Goal: Task Accomplishment & Management: Manage account settings

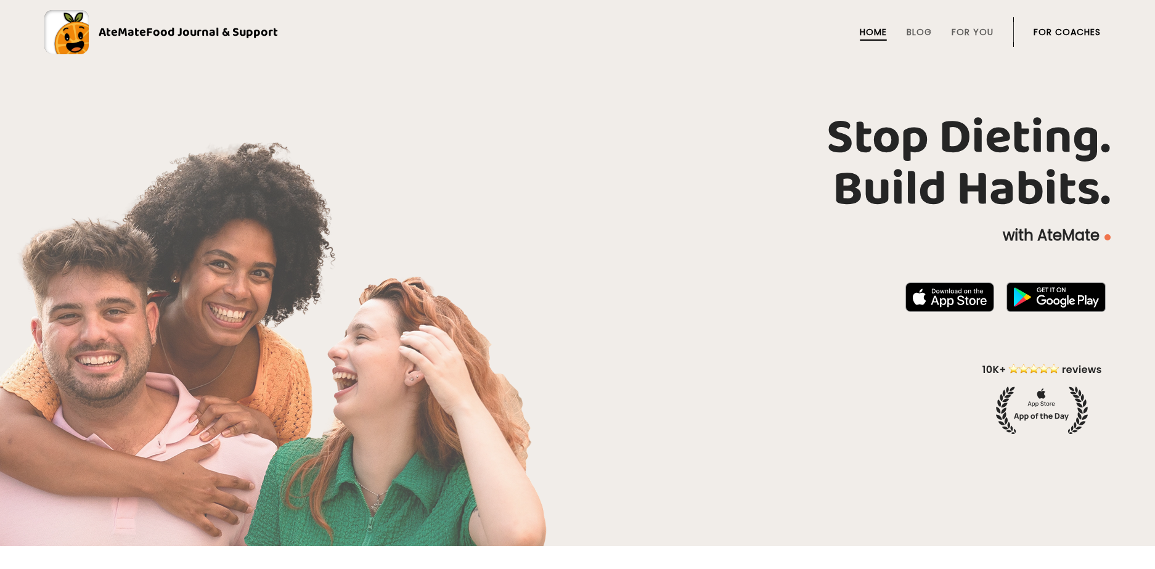
click at [1045, 32] on link "For Coaches" at bounding box center [1067, 32] width 67 height 10
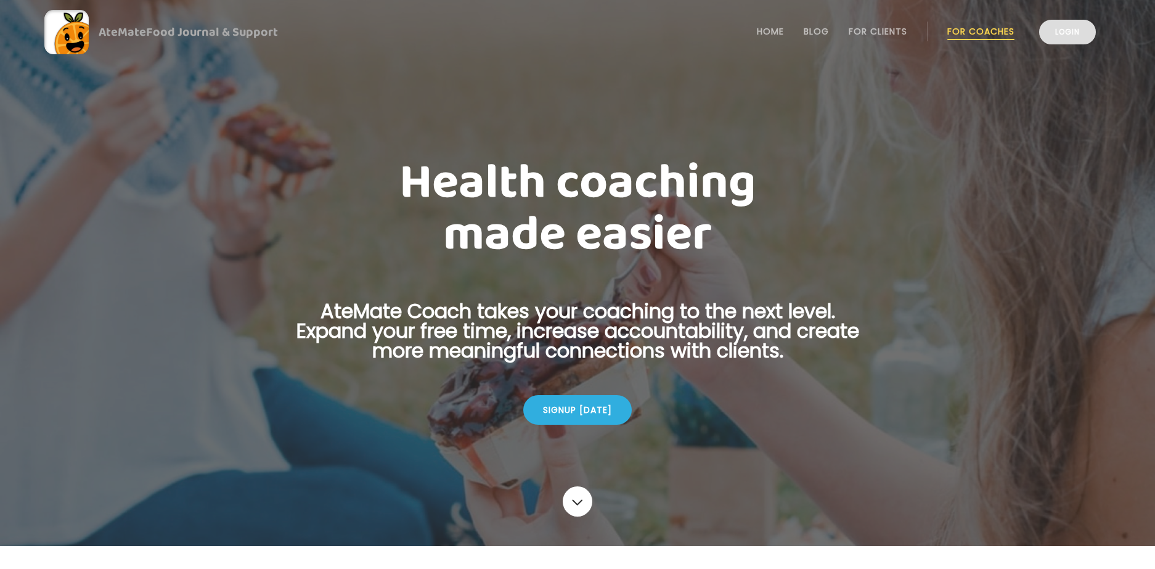
click at [1055, 38] on link "Login" at bounding box center [1067, 32] width 57 height 25
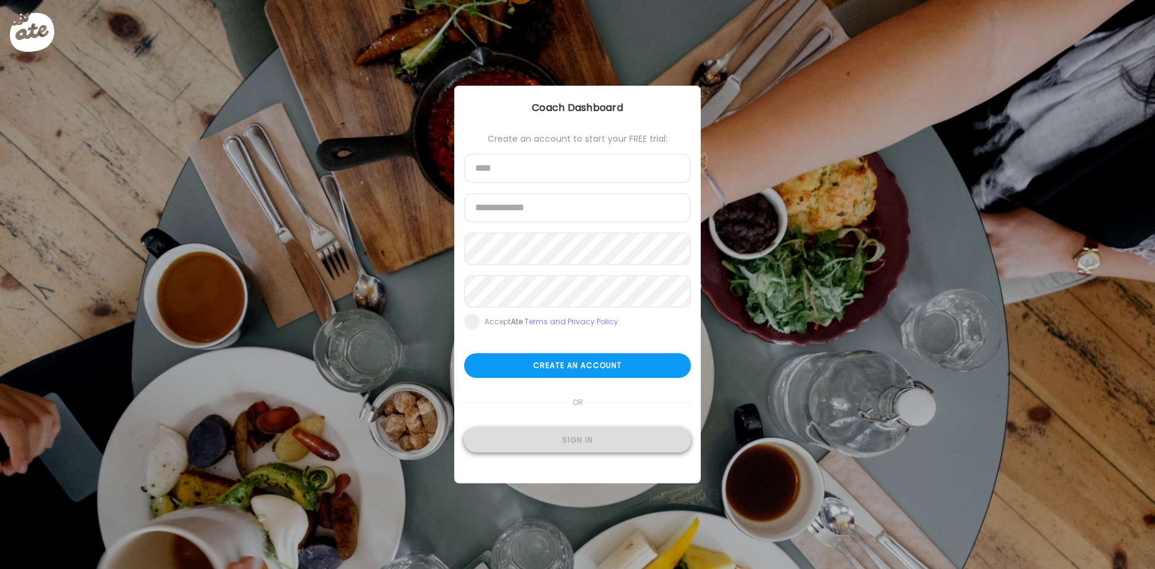
click at [500, 451] on div "Sign in" at bounding box center [577, 440] width 227 height 25
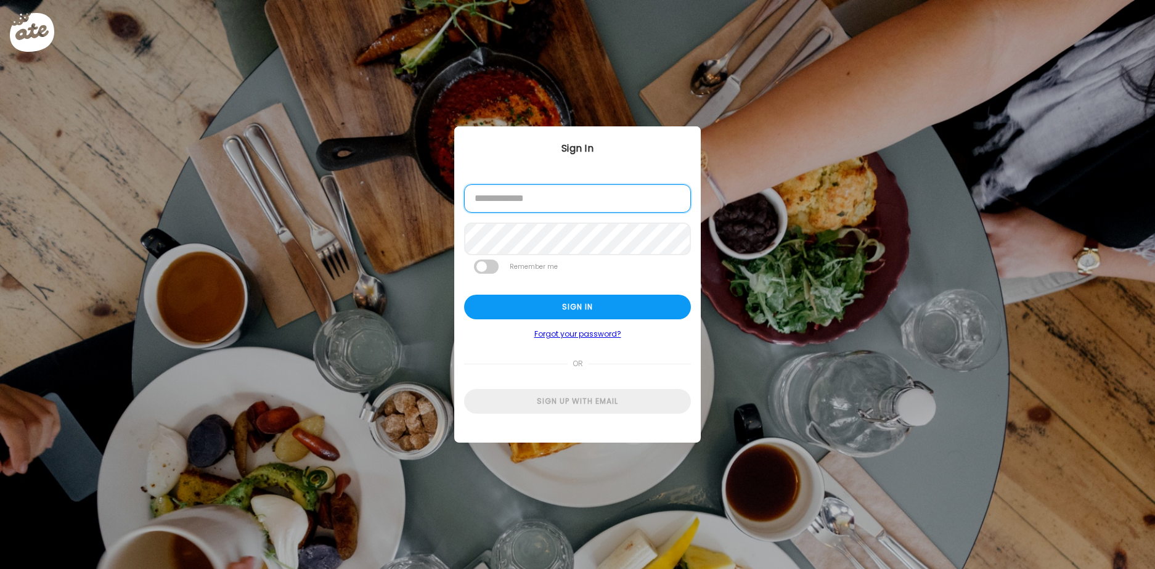
type input "**********"
click at [583, 323] on form "**********" at bounding box center [577, 298] width 227 height 229
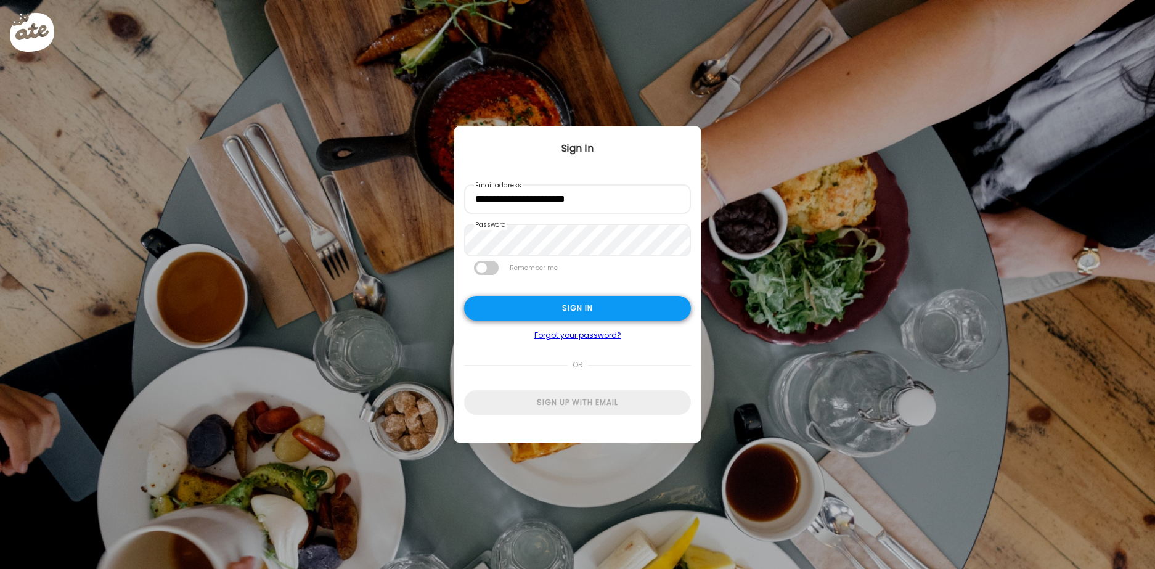
click at [583, 319] on div "Sign in" at bounding box center [577, 308] width 227 height 25
type input "**********"
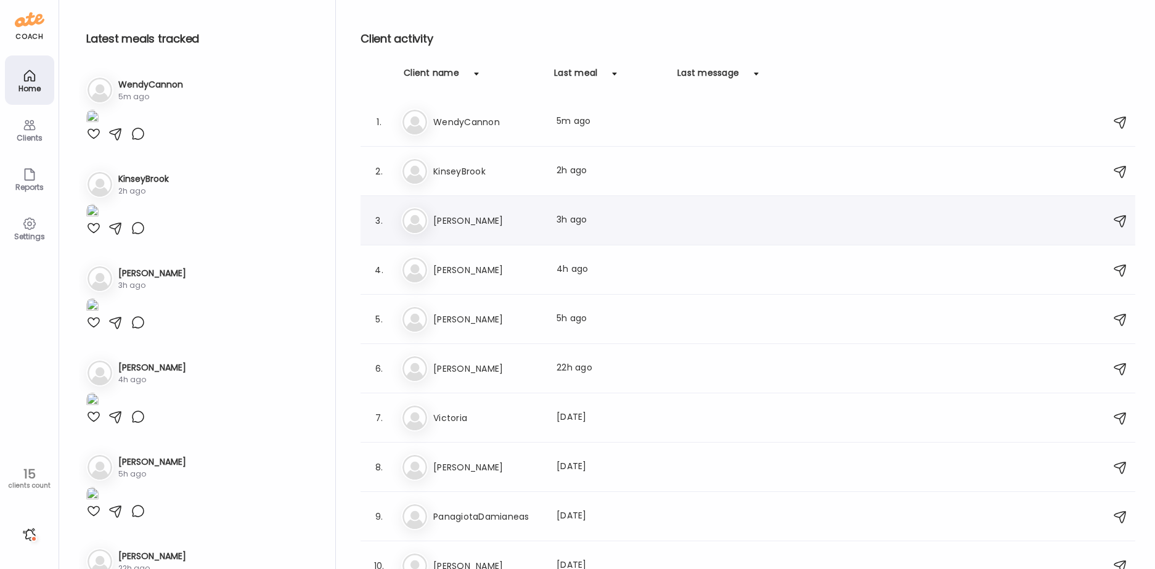
click at [562, 230] on div "Er [PERSON_NAME] Last meal: 3h ago" at bounding box center [749, 220] width 697 height 27
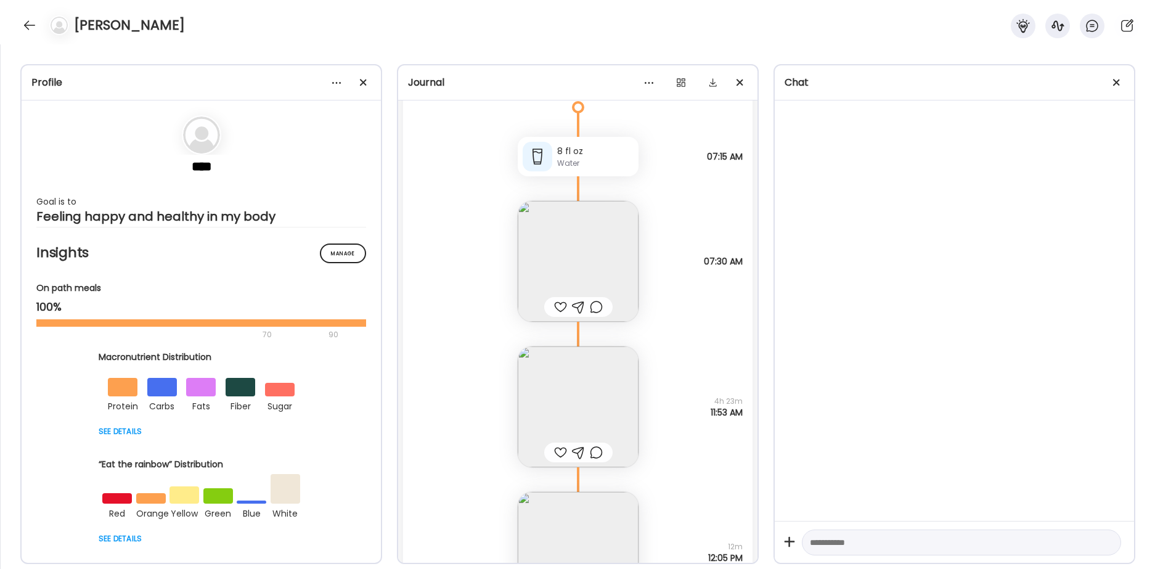
scroll to position [26939, 0]
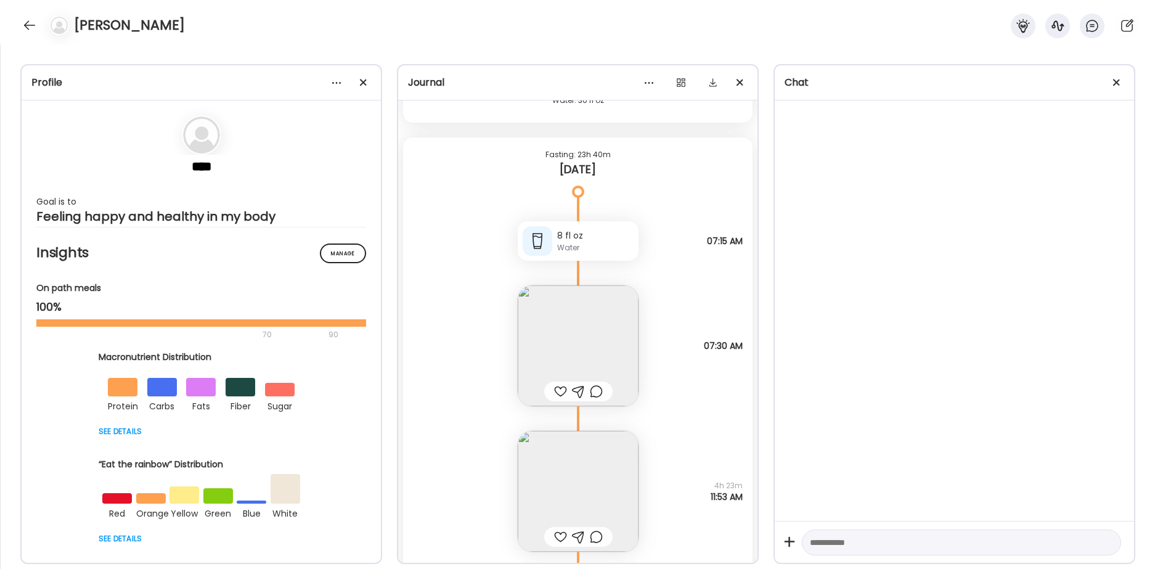
click at [565, 333] on img at bounding box center [578, 345] width 121 height 121
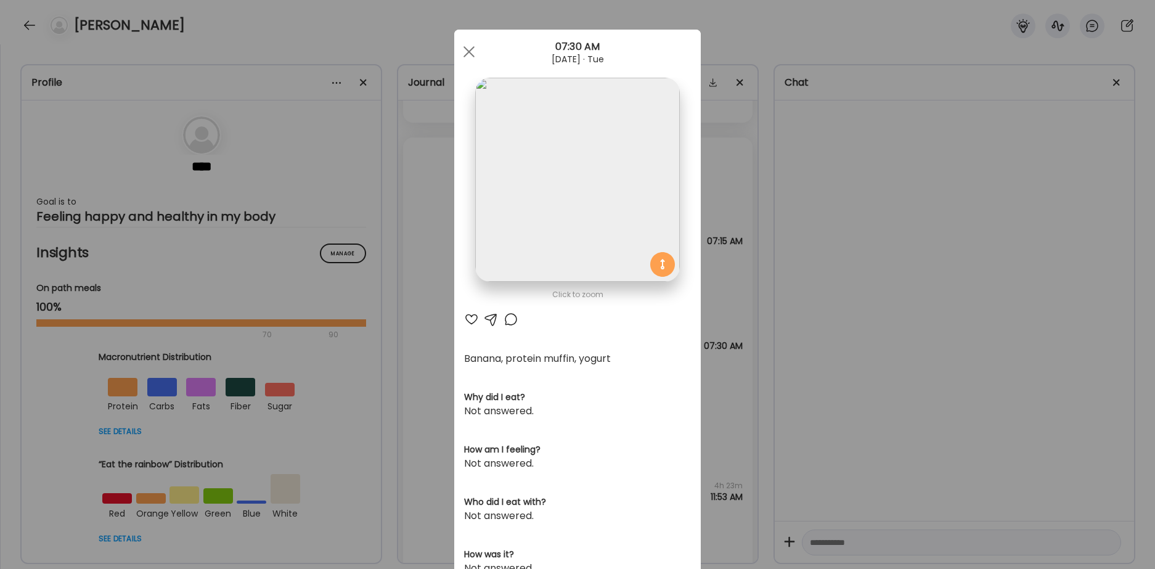
click at [471, 321] on div at bounding box center [471, 319] width 15 height 15
click at [512, 319] on div at bounding box center [511, 319] width 15 height 15
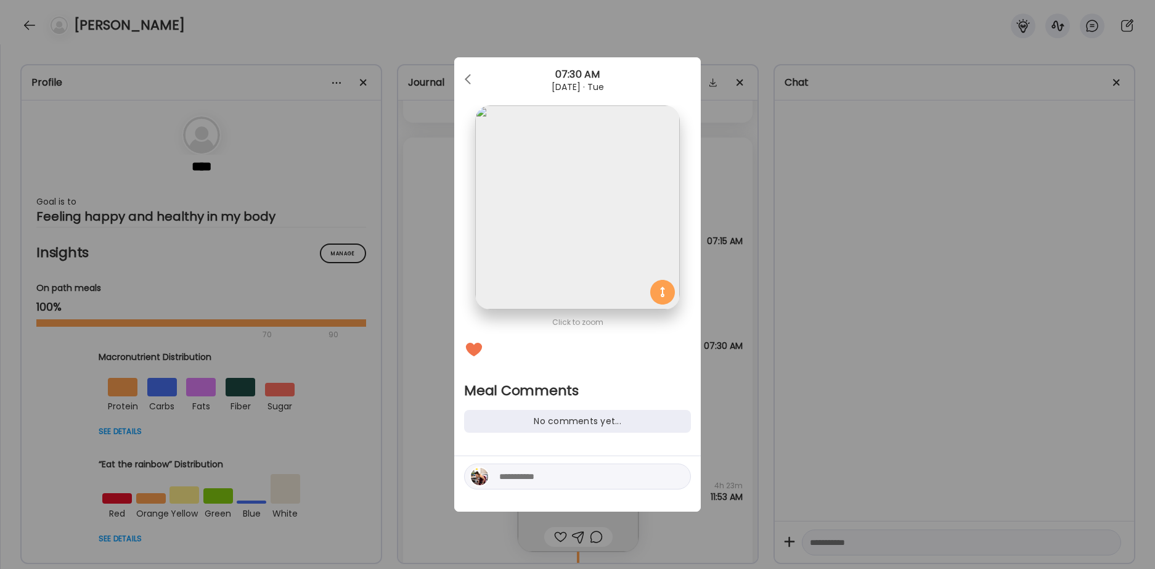
click at [538, 473] on textarea at bounding box center [582, 476] width 166 height 15
type textarea "**********"
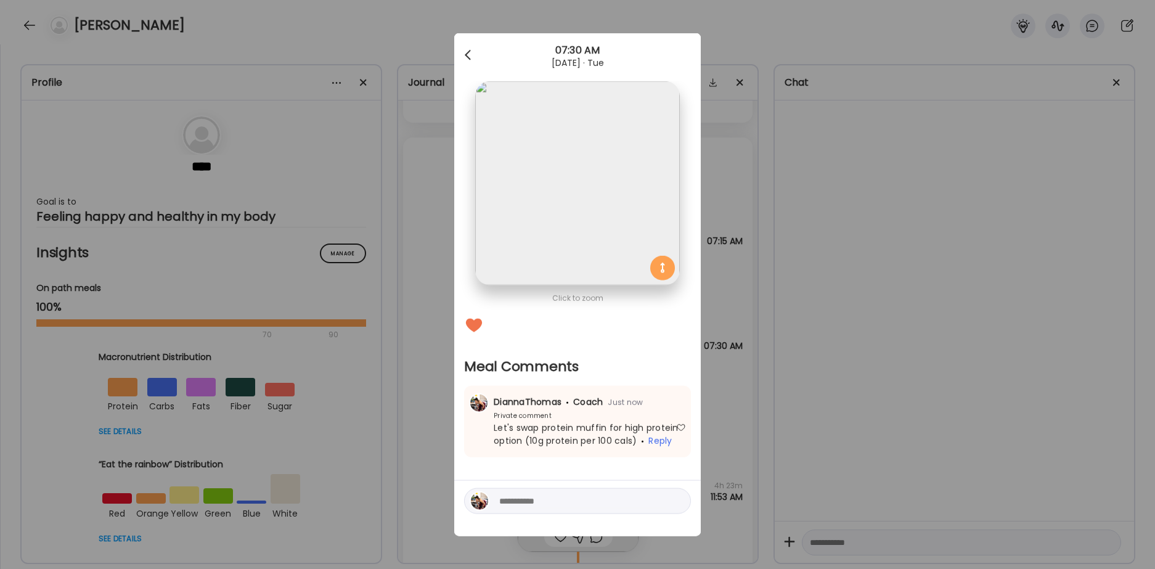
click at [463, 59] on div at bounding box center [469, 55] width 25 height 25
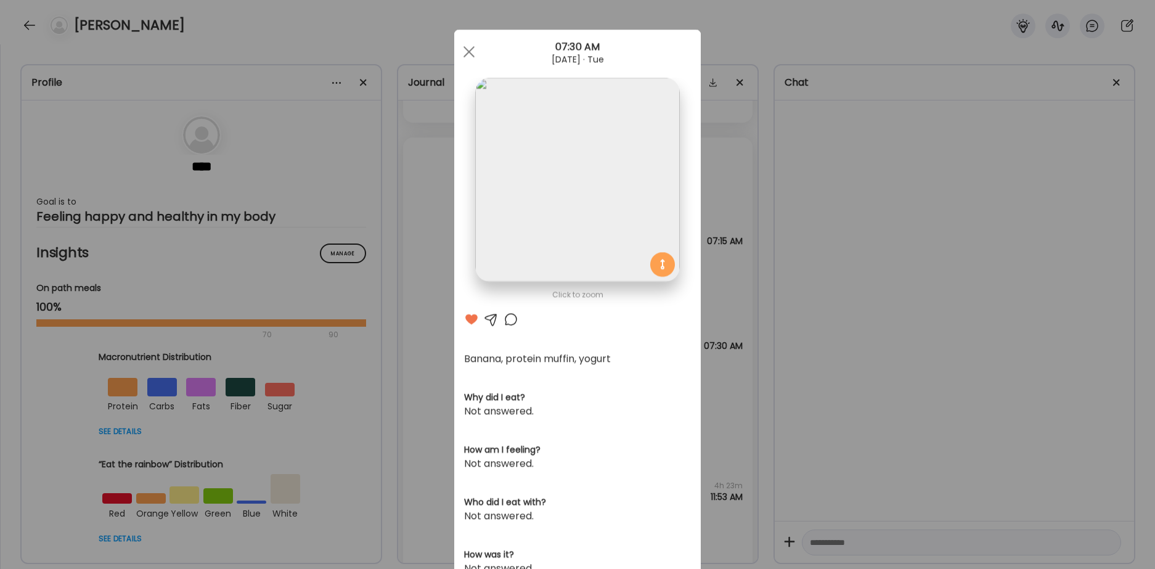
click at [464, 59] on div at bounding box center [469, 51] width 25 height 25
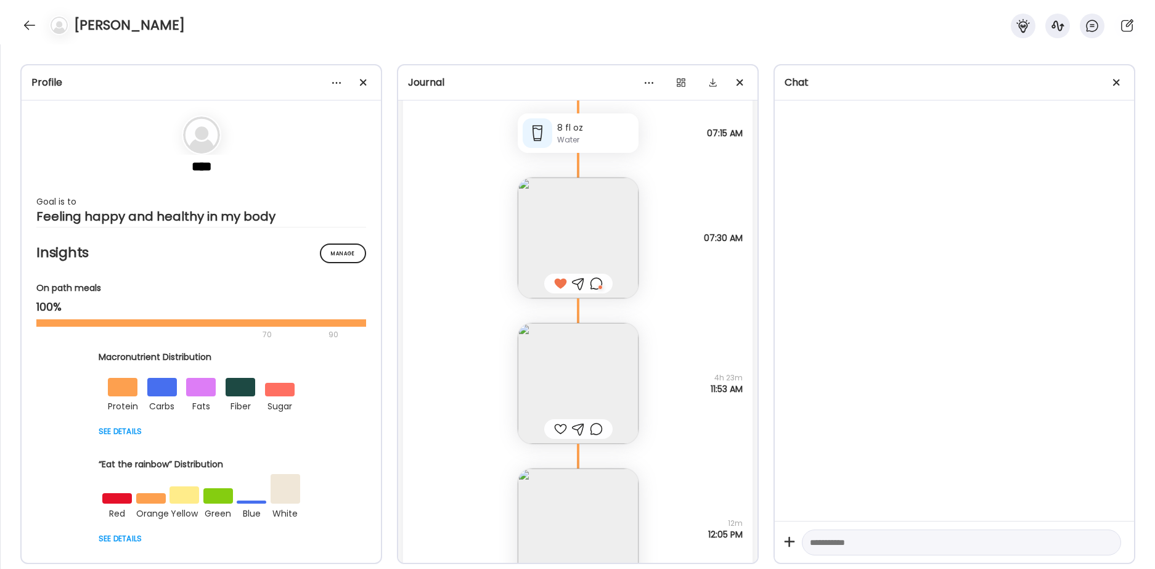
click at [556, 433] on div at bounding box center [560, 429] width 13 height 15
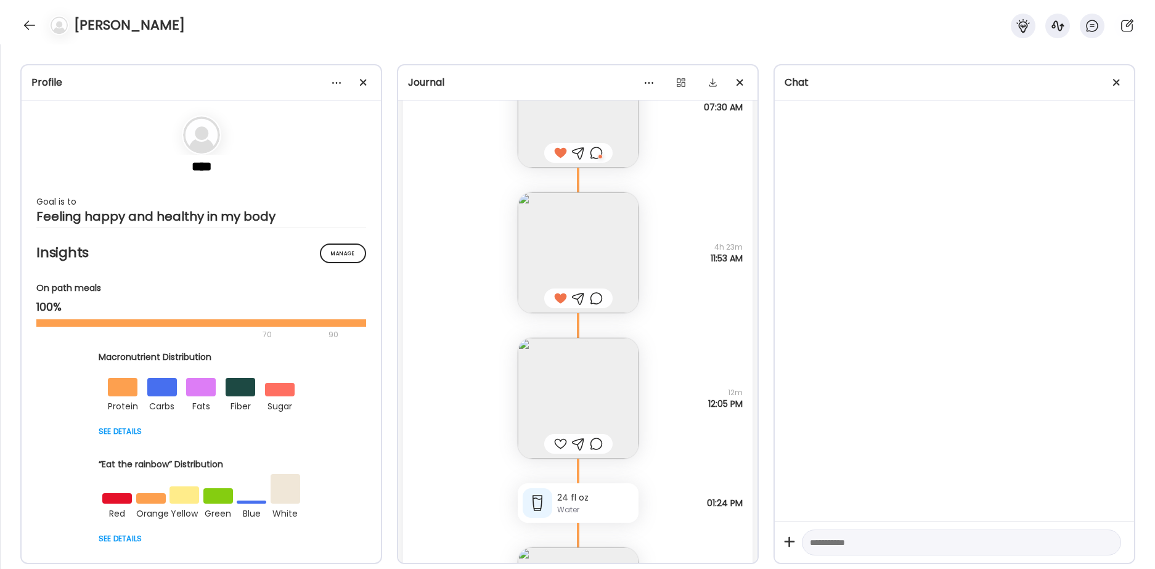
click at [558, 439] on div at bounding box center [560, 443] width 13 height 15
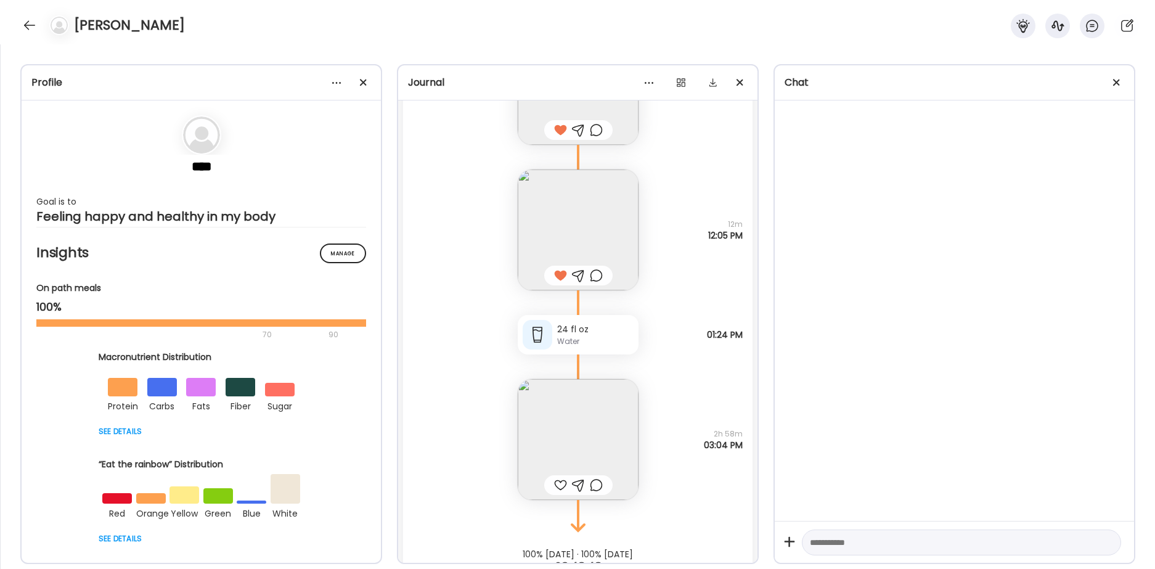
scroll to position [27348, 0]
click at [558, 488] on div at bounding box center [560, 482] width 13 height 15
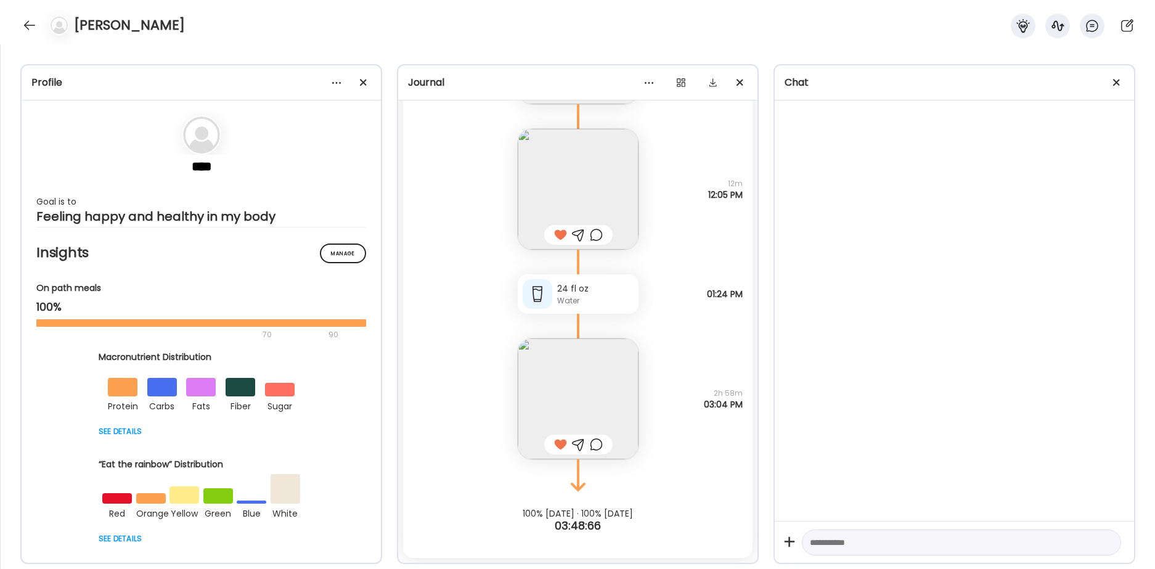
scroll to position [27387, 0]
click at [603, 453] on div at bounding box center [578, 445] width 68 height 20
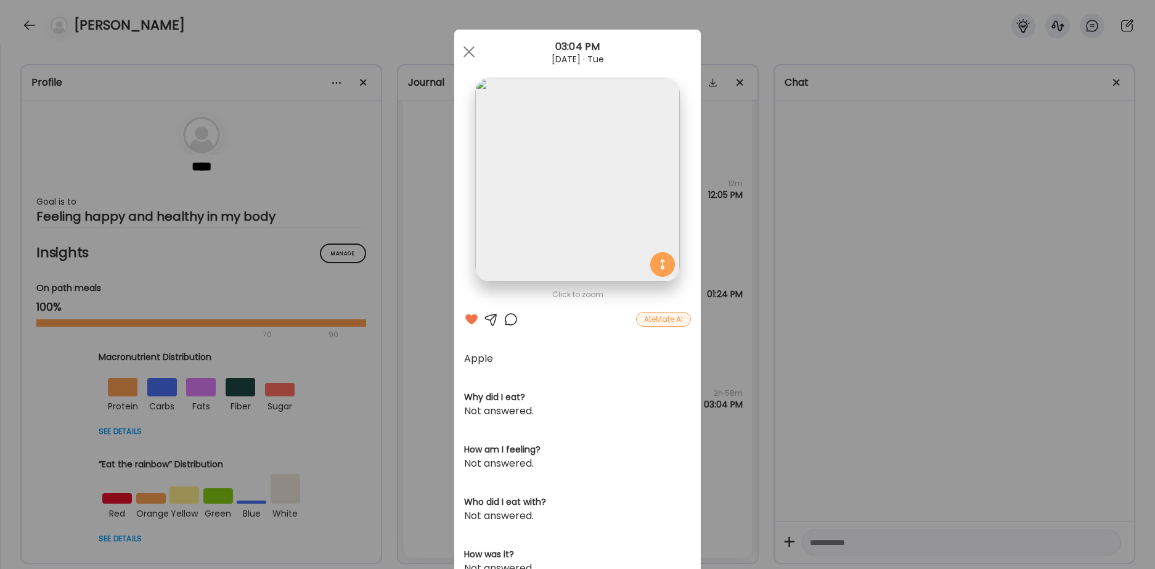
click at [512, 318] on div at bounding box center [511, 319] width 15 height 15
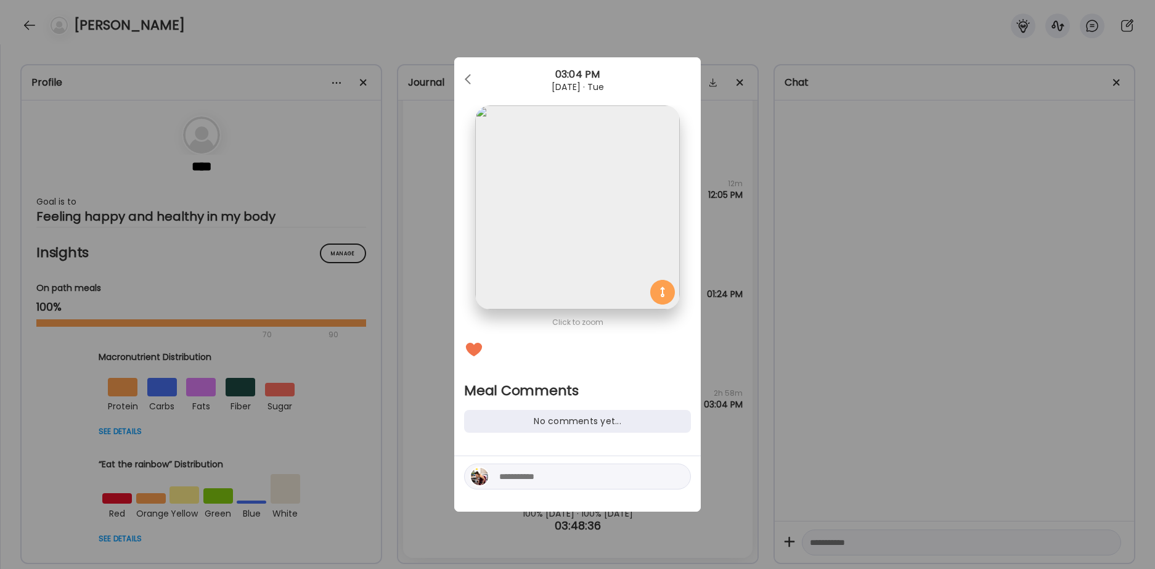
click at [543, 484] on div at bounding box center [577, 476] width 227 height 26
click at [543, 479] on textarea at bounding box center [582, 476] width 166 height 15
type textarea "**********"
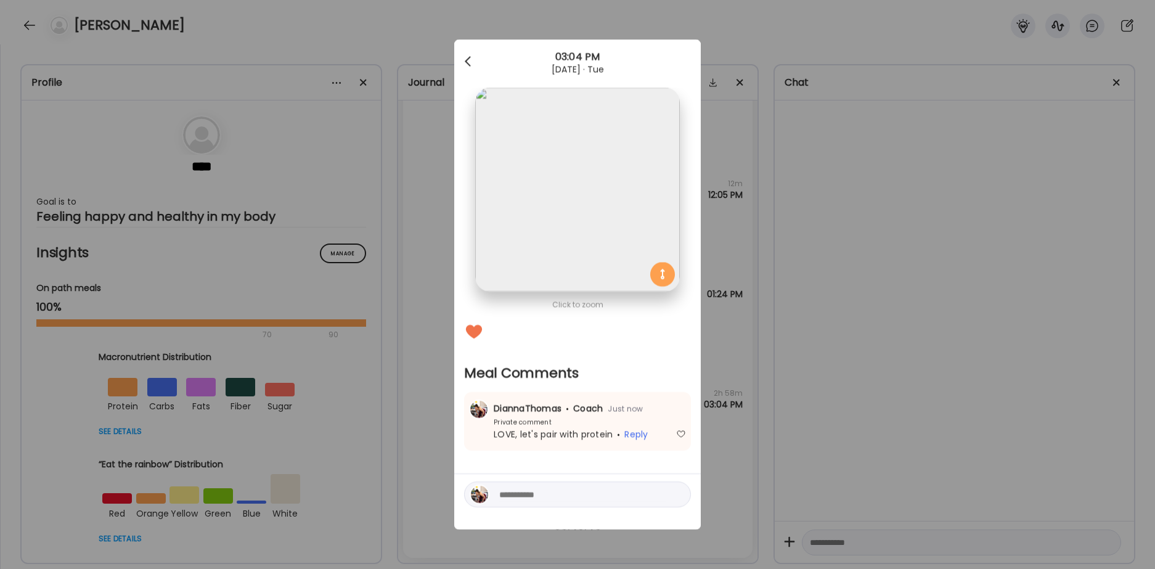
click at [473, 63] on div at bounding box center [469, 61] width 25 height 25
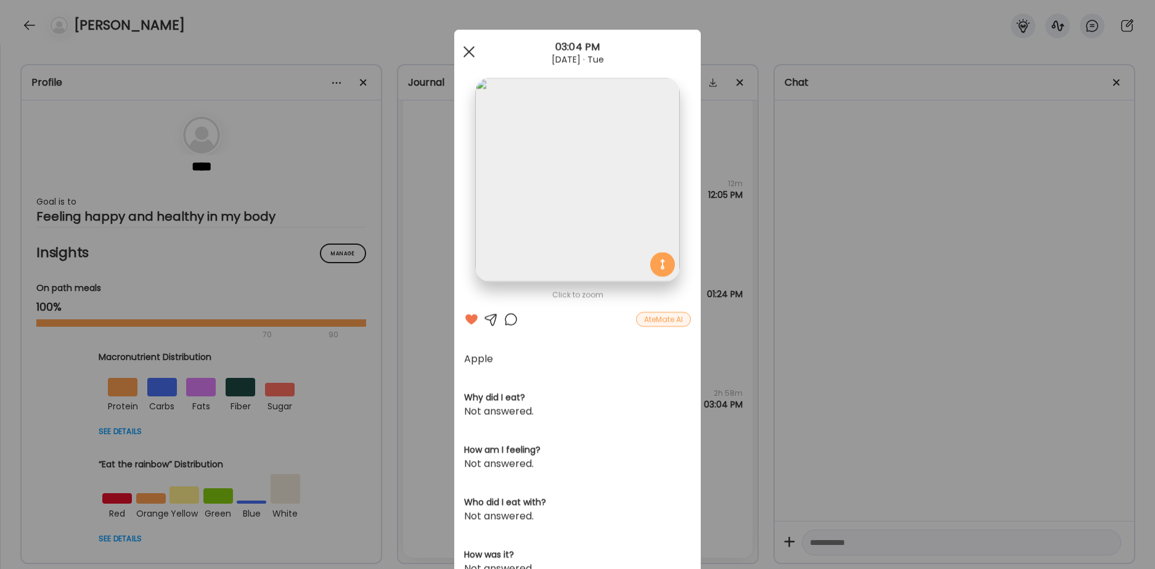
click at [469, 58] on div at bounding box center [469, 51] width 25 height 25
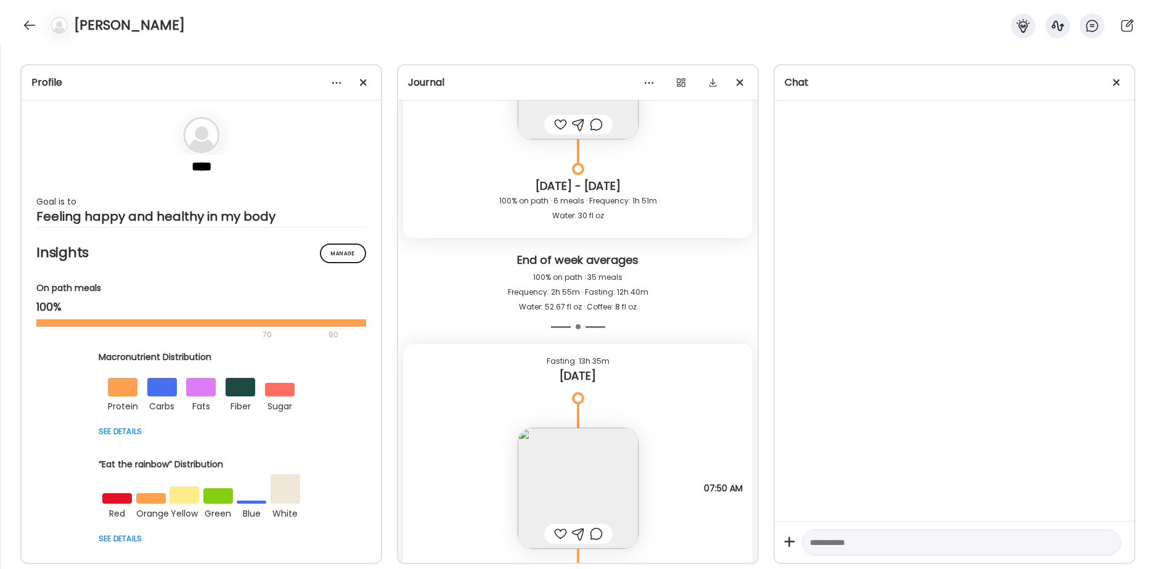
scroll to position [26436, 0]
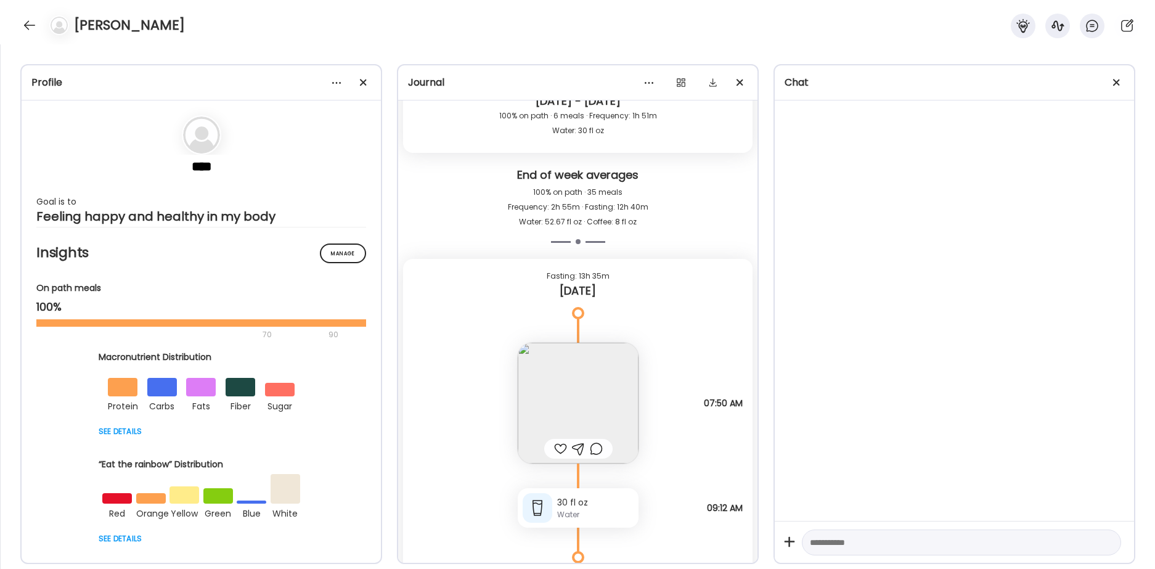
click at [595, 450] on div at bounding box center [596, 448] width 13 height 15
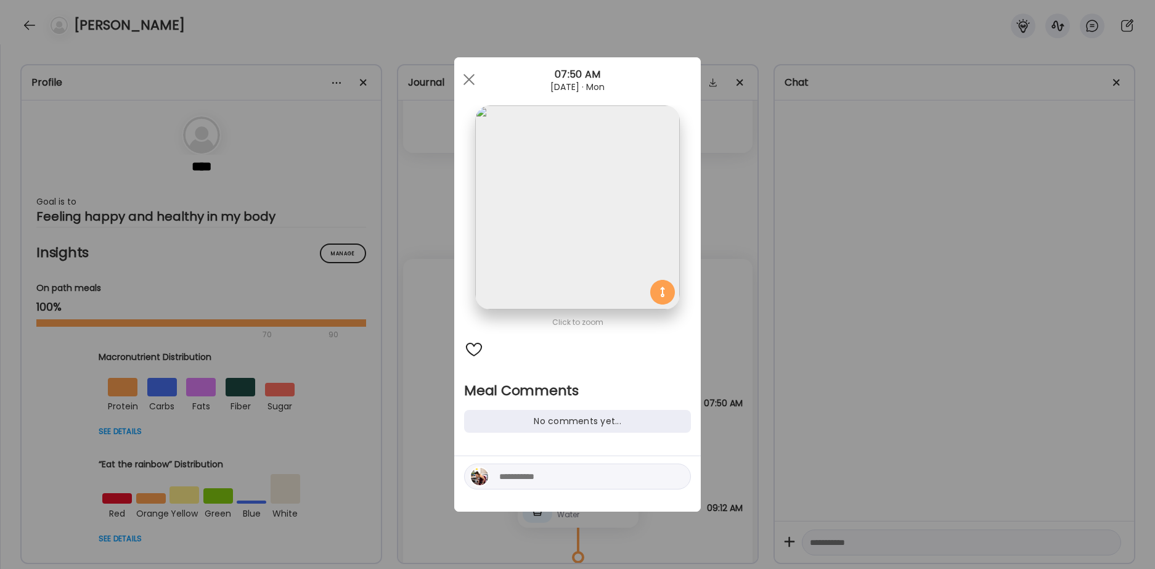
click at [587, 477] on textarea at bounding box center [582, 476] width 166 height 15
type textarea "**********"
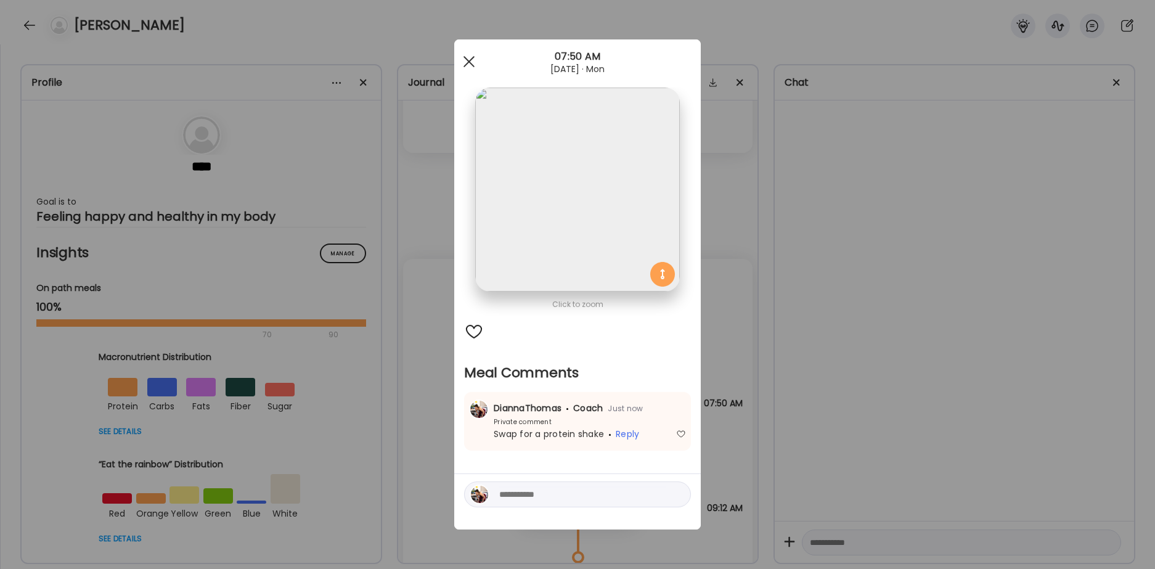
click at [467, 53] on div at bounding box center [469, 61] width 25 height 25
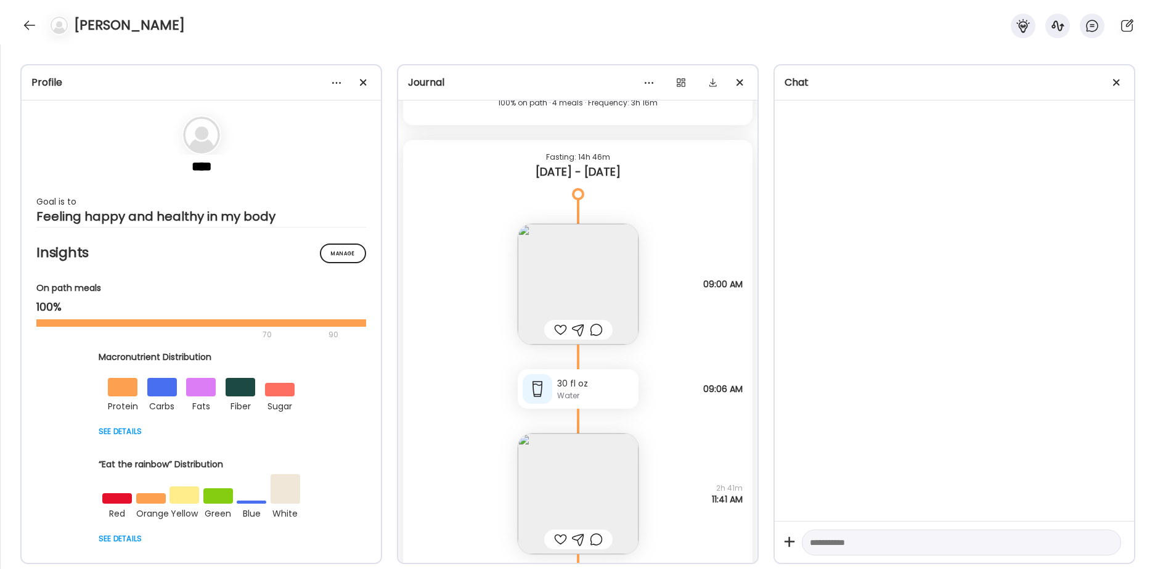
scroll to position [25353, 0]
click at [596, 329] on div at bounding box center [596, 331] width 13 height 15
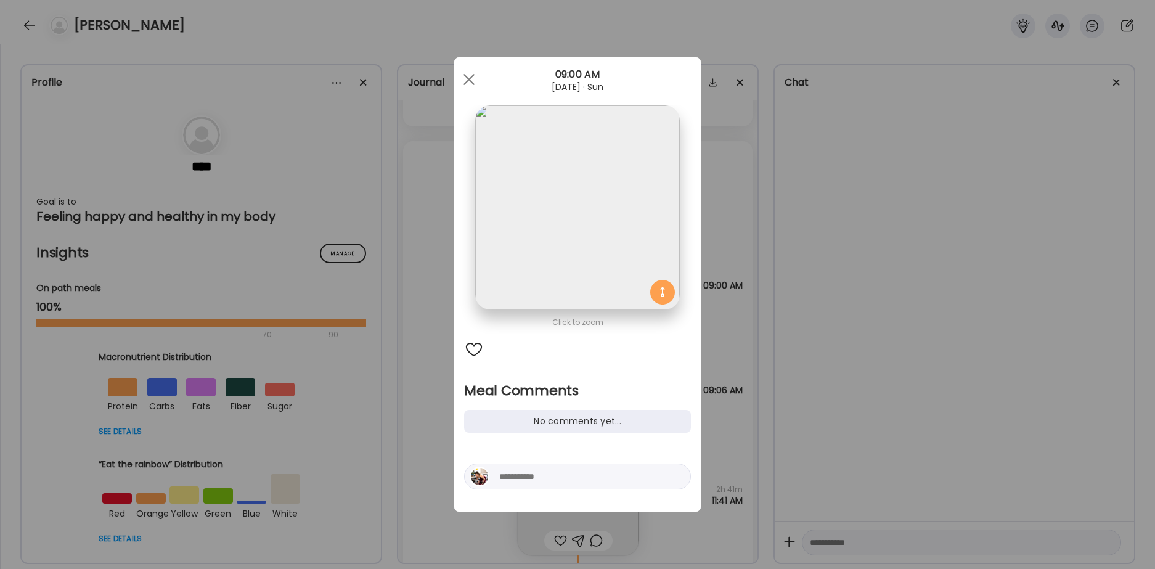
click at [552, 484] on div at bounding box center [577, 476] width 227 height 26
click at [552, 473] on textarea at bounding box center [582, 476] width 166 height 15
type textarea "**********"
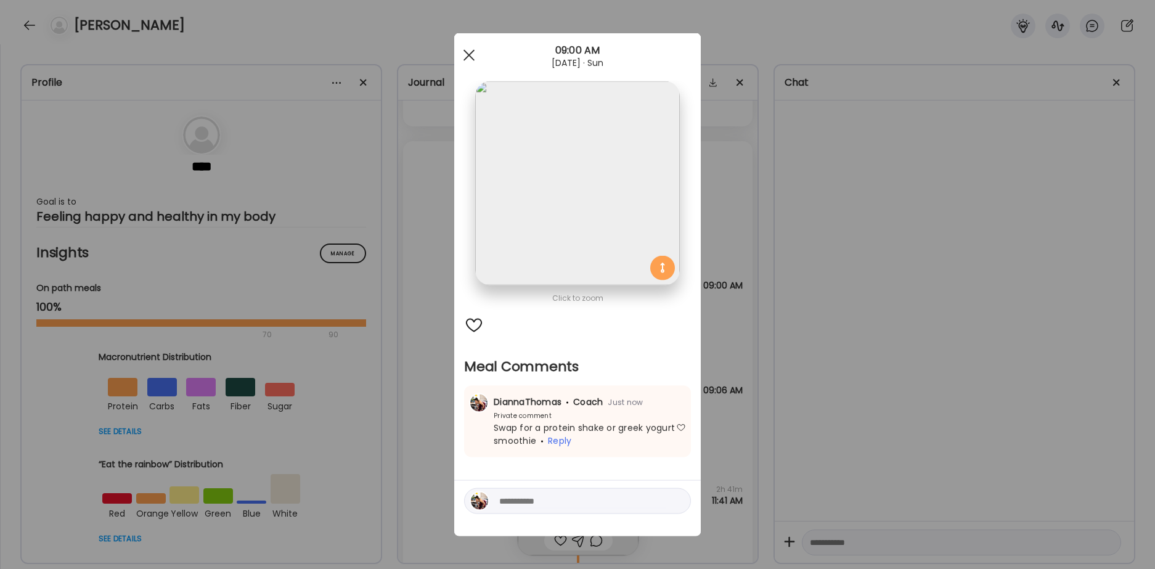
click at [475, 52] on div at bounding box center [469, 55] width 25 height 25
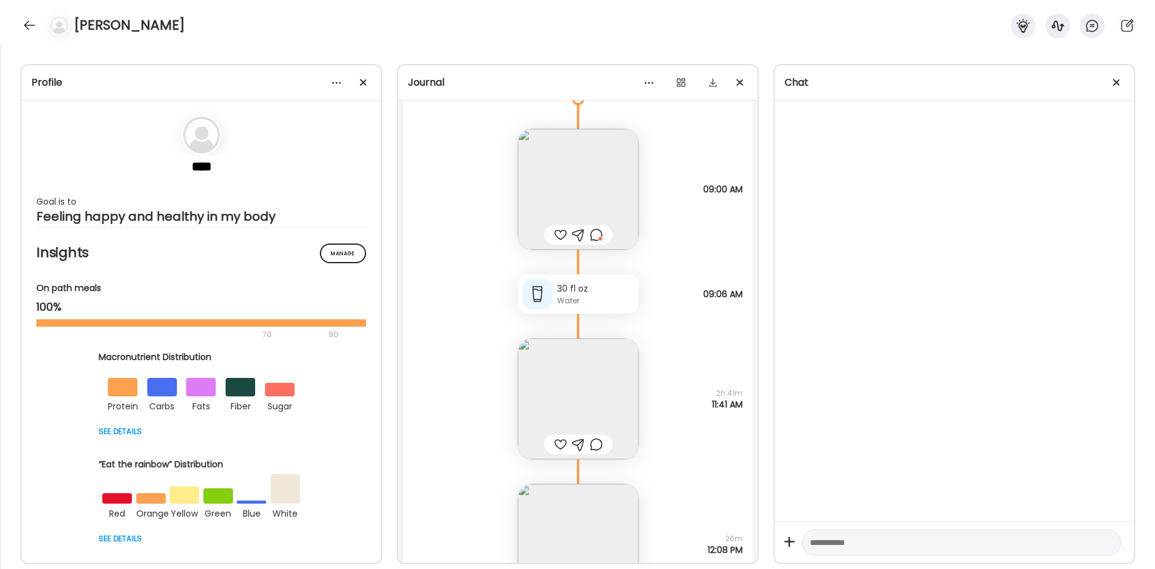
scroll to position [25454, 0]
click at [574, 389] on img at bounding box center [578, 393] width 121 height 121
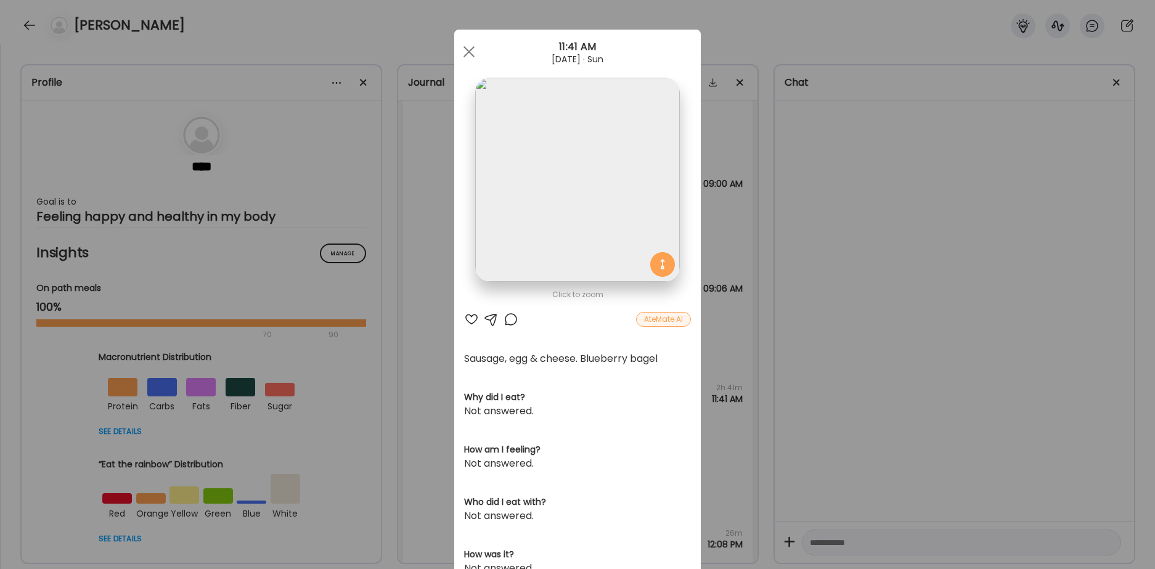
click at [515, 320] on div at bounding box center [511, 319] width 15 height 15
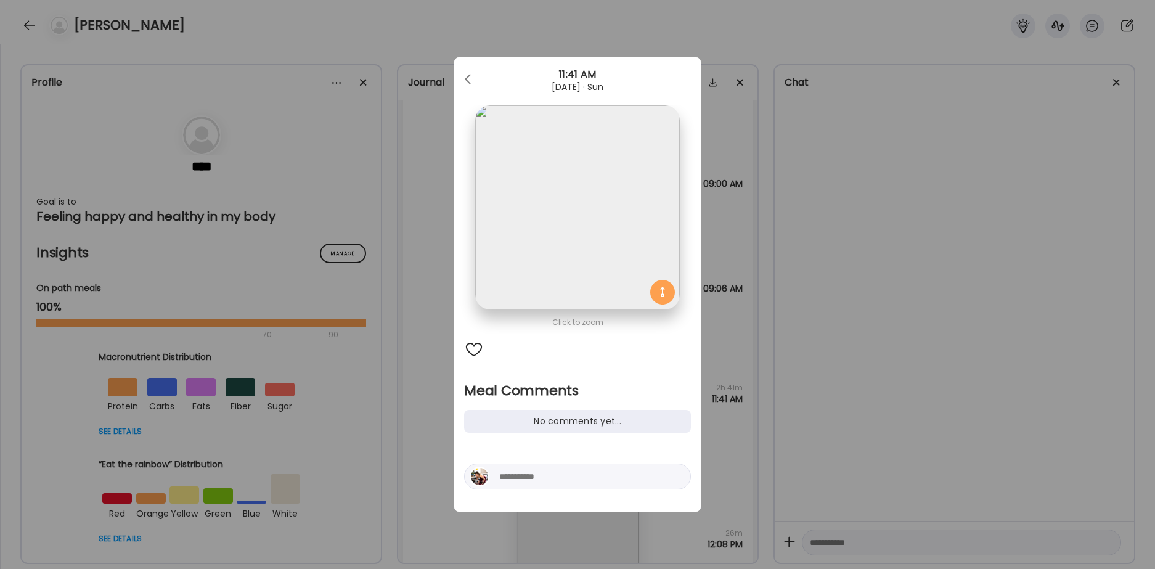
click at [539, 480] on textarea at bounding box center [582, 476] width 166 height 15
type textarea "**********"
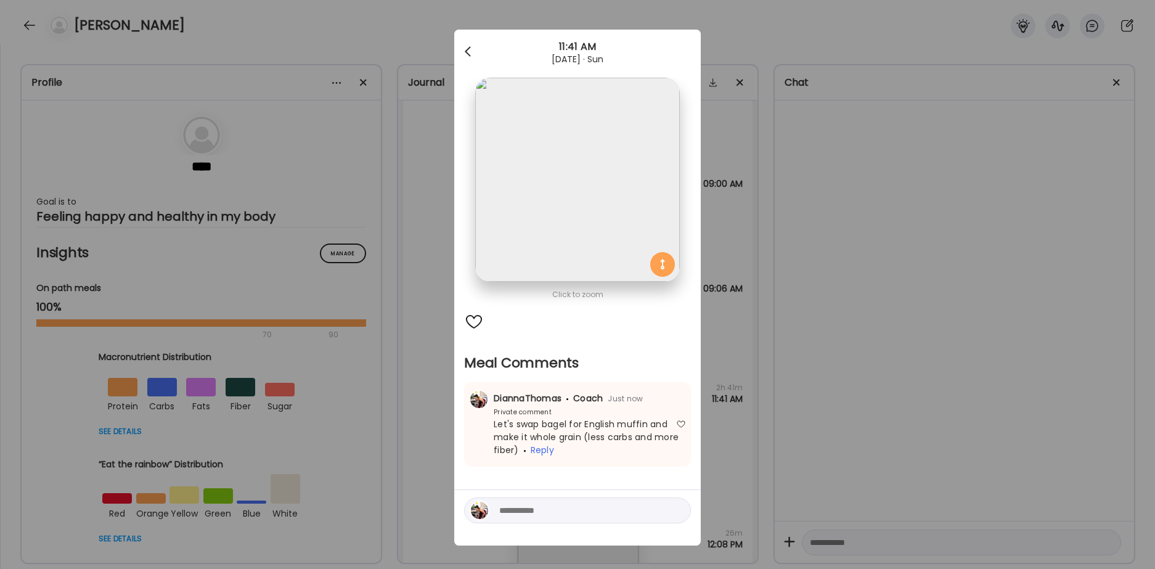
click at [472, 45] on div at bounding box center [469, 51] width 25 height 25
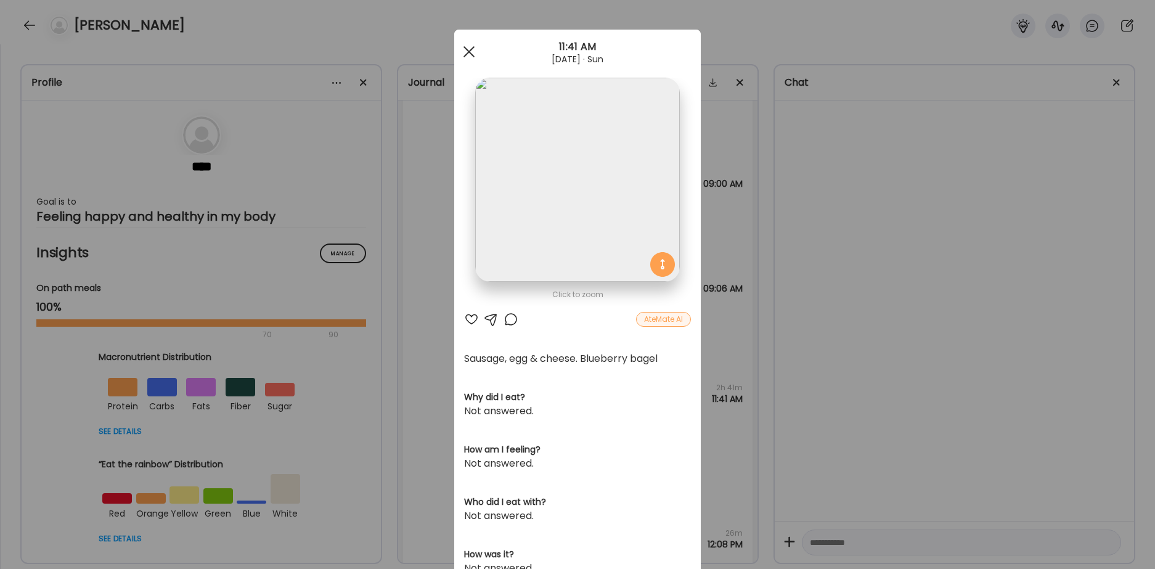
click at [470, 45] on div at bounding box center [469, 51] width 25 height 25
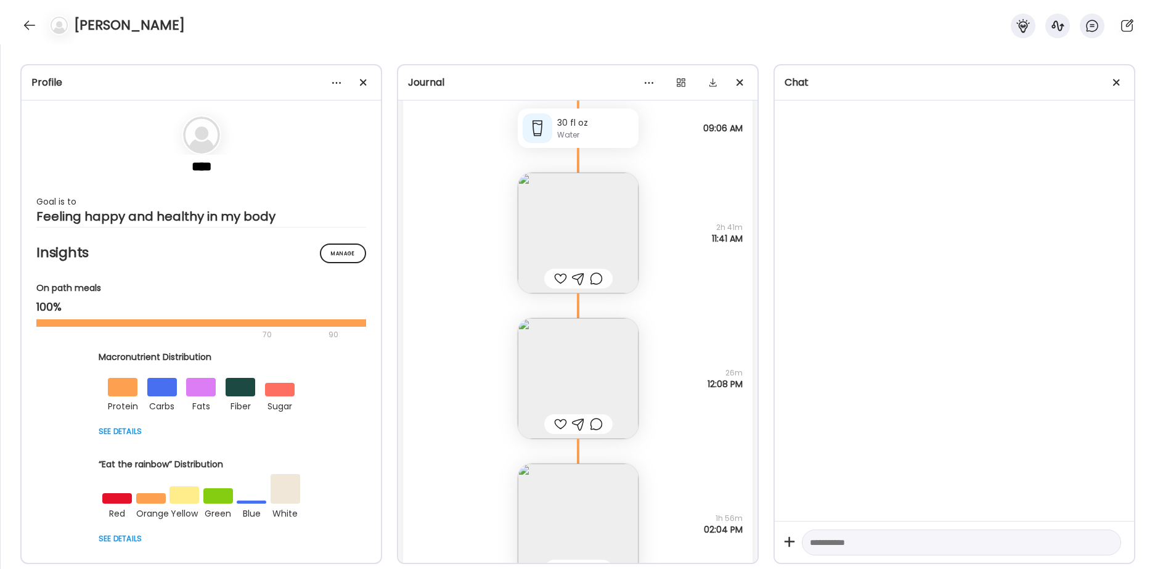
scroll to position [25636, 0]
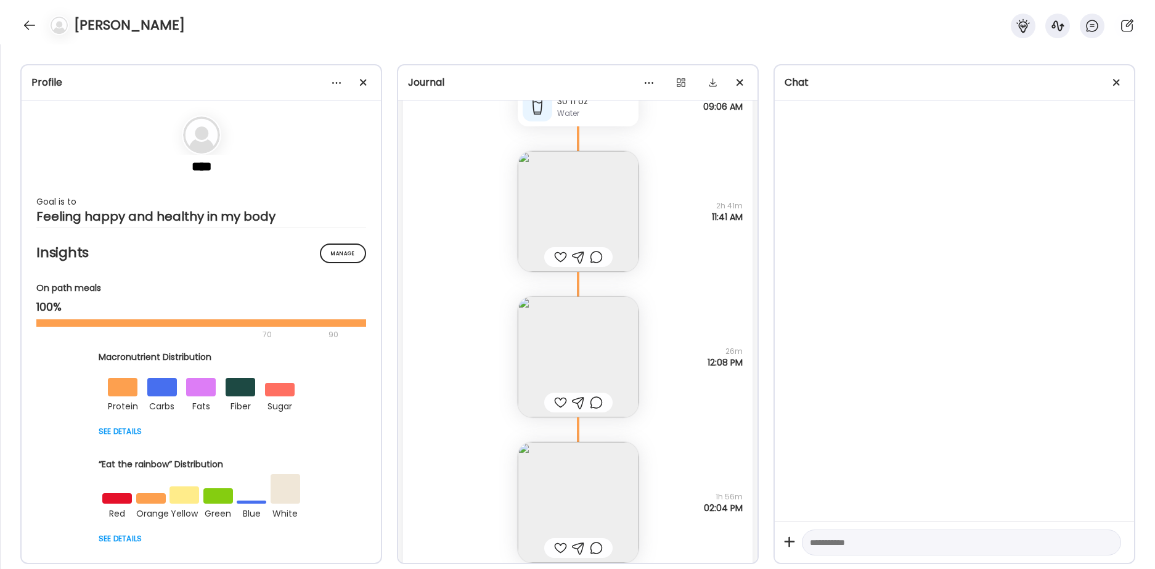
click at [595, 404] on div at bounding box center [596, 402] width 13 height 15
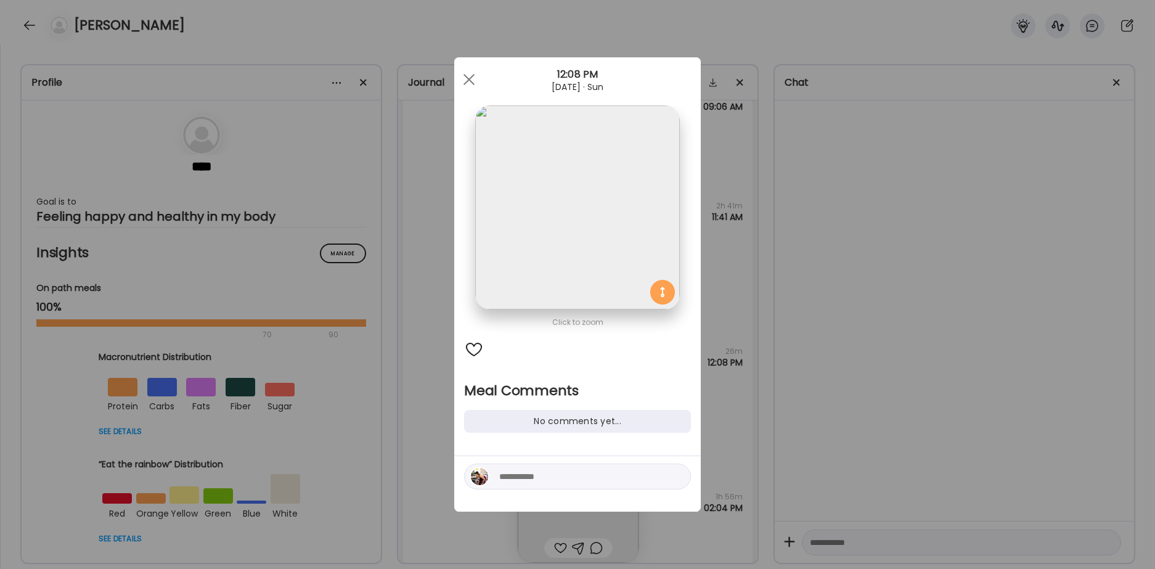
click at [566, 475] on textarea at bounding box center [582, 476] width 166 height 15
type textarea "**********"
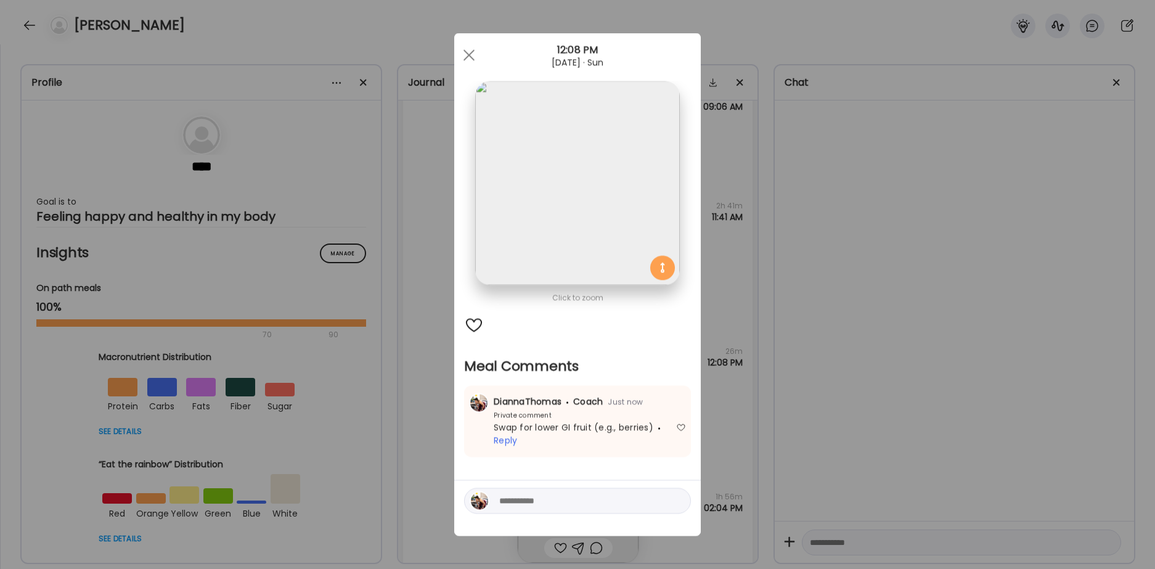
click at [563, 502] on textarea at bounding box center [582, 501] width 166 height 15
type textarea "**********"
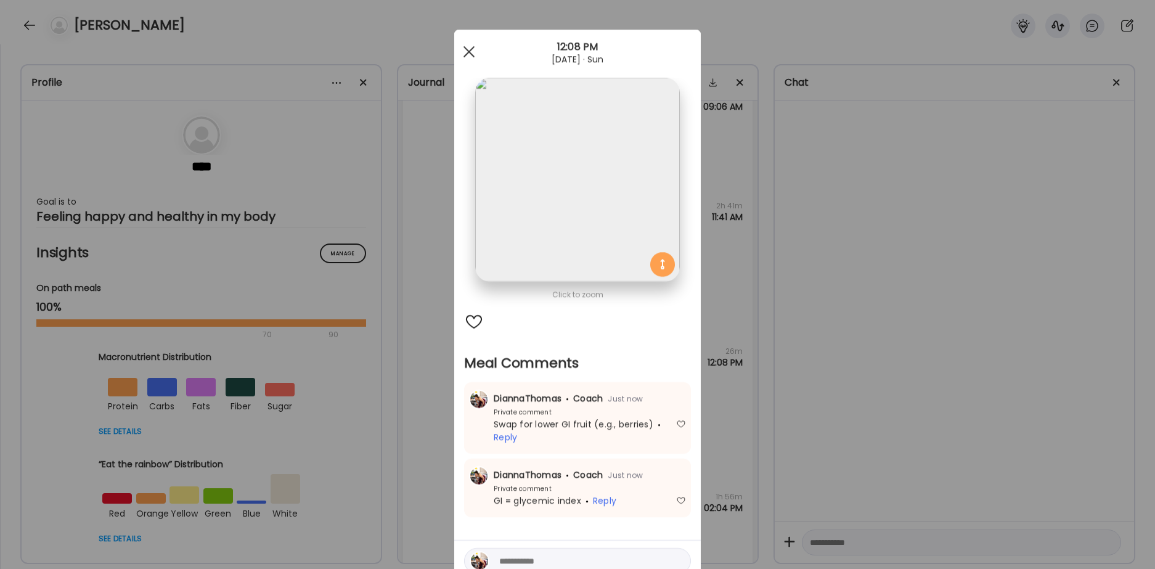
click at [470, 43] on div at bounding box center [469, 51] width 25 height 25
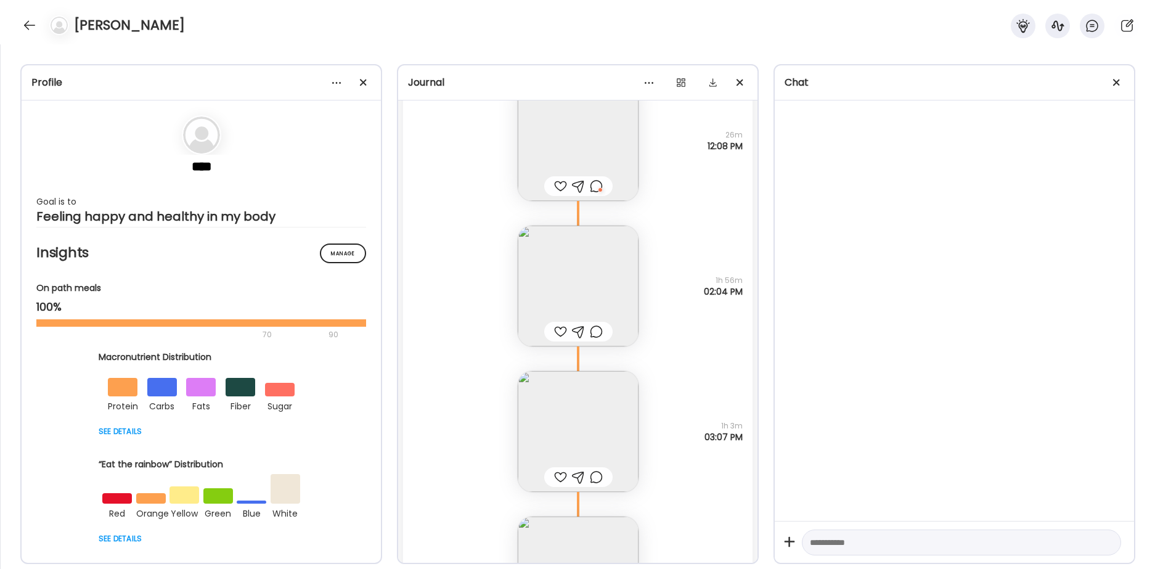
click at [561, 337] on div at bounding box center [560, 331] width 13 height 15
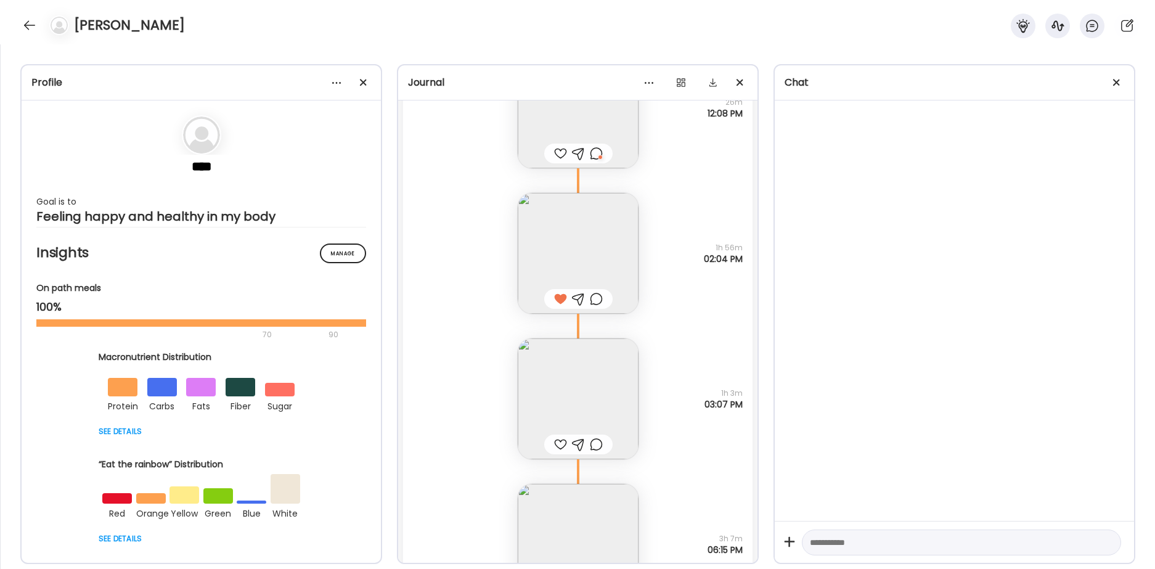
click at [557, 439] on div at bounding box center [560, 444] width 13 height 15
click at [599, 444] on div at bounding box center [596, 444] width 13 height 15
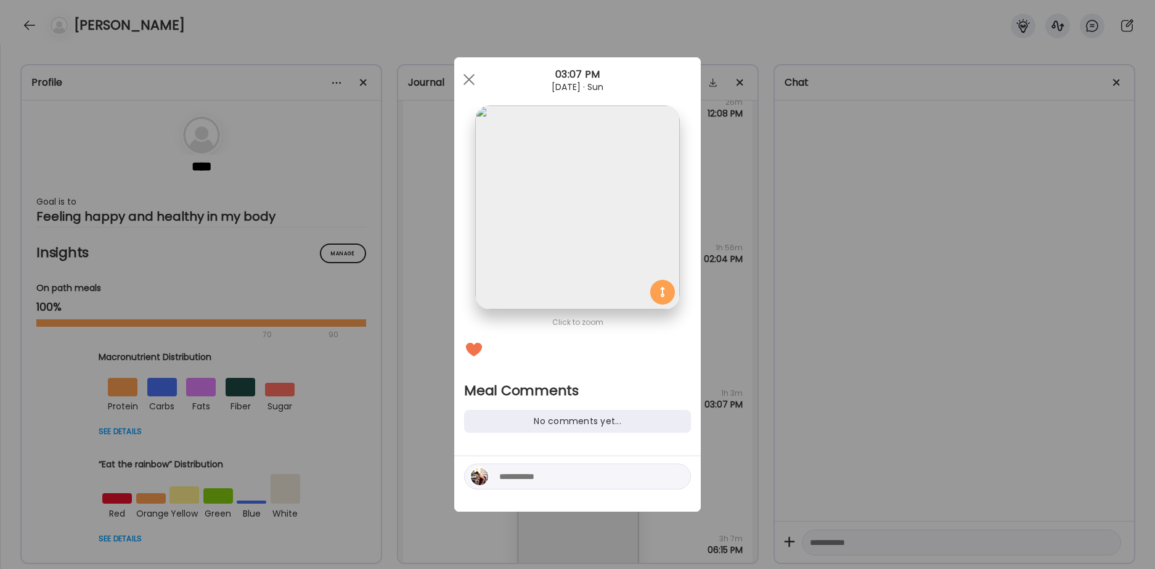
click at [581, 480] on textarea at bounding box center [582, 476] width 166 height 15
type textarea "**********"
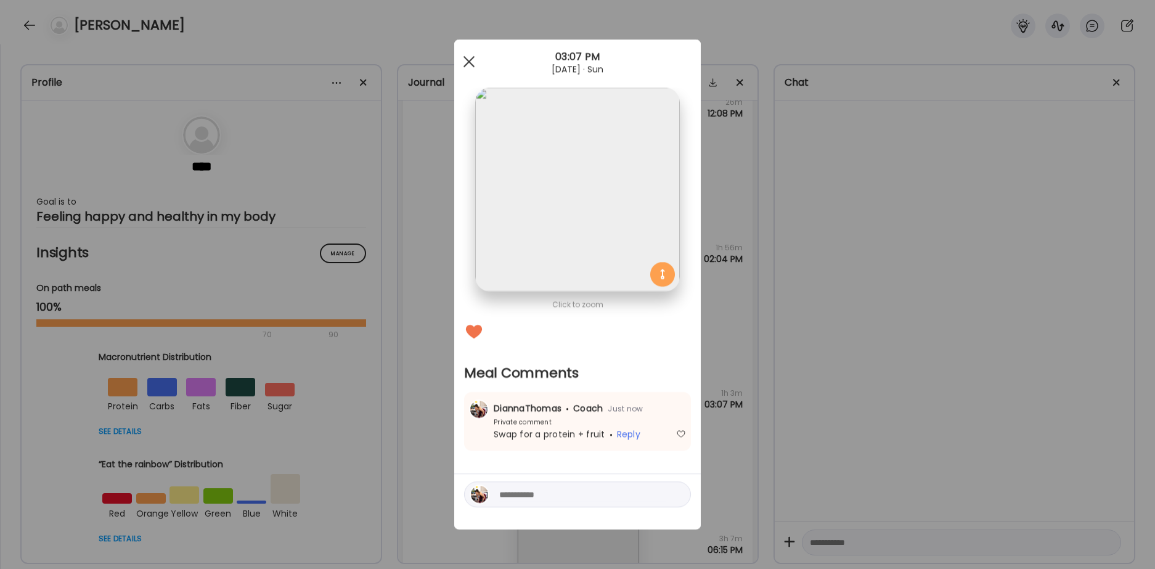
click at [465, 53] on div at bounding box center [469, 61] width 25 height 25
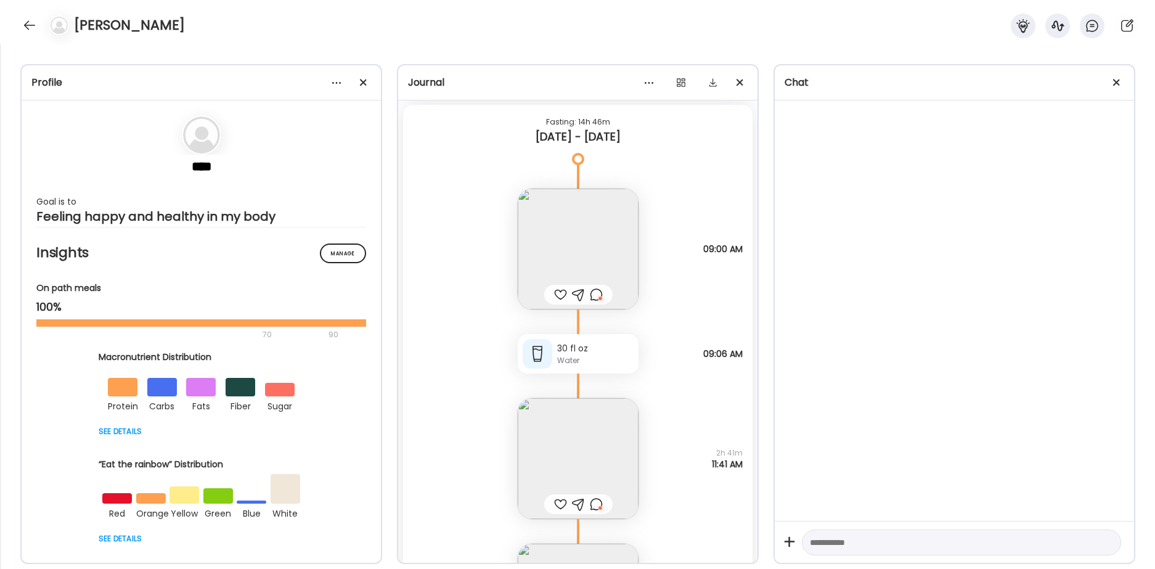
scroll to position [25389, 0]
click at [603, 243] on img at bounding box center [578, 249] width 121 height 121
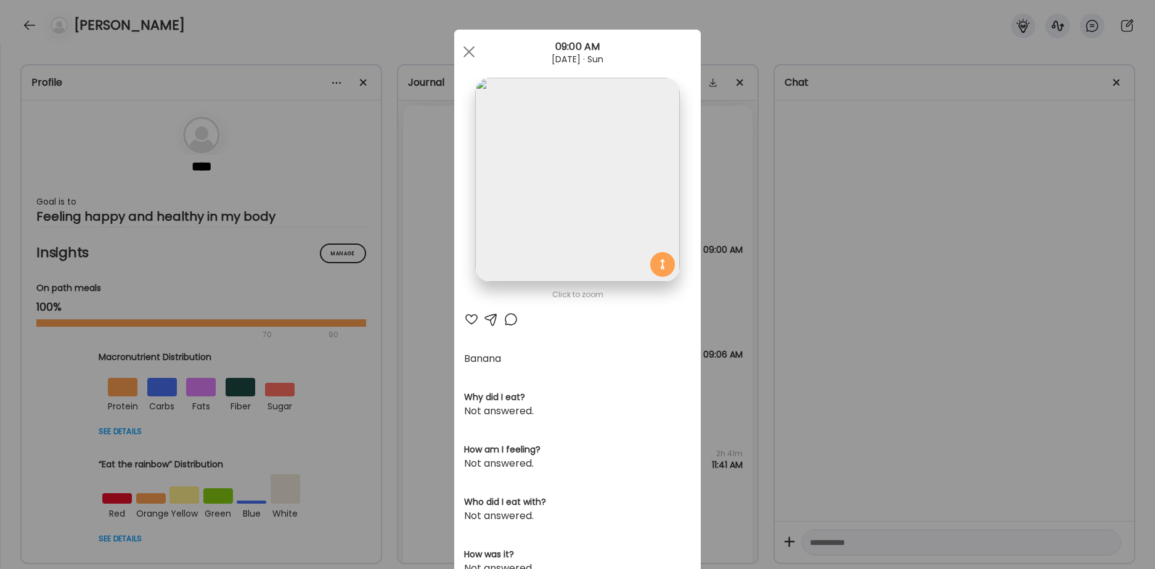
click at [511, 319] on div at bounding box center [511, 319] width 15 height 15
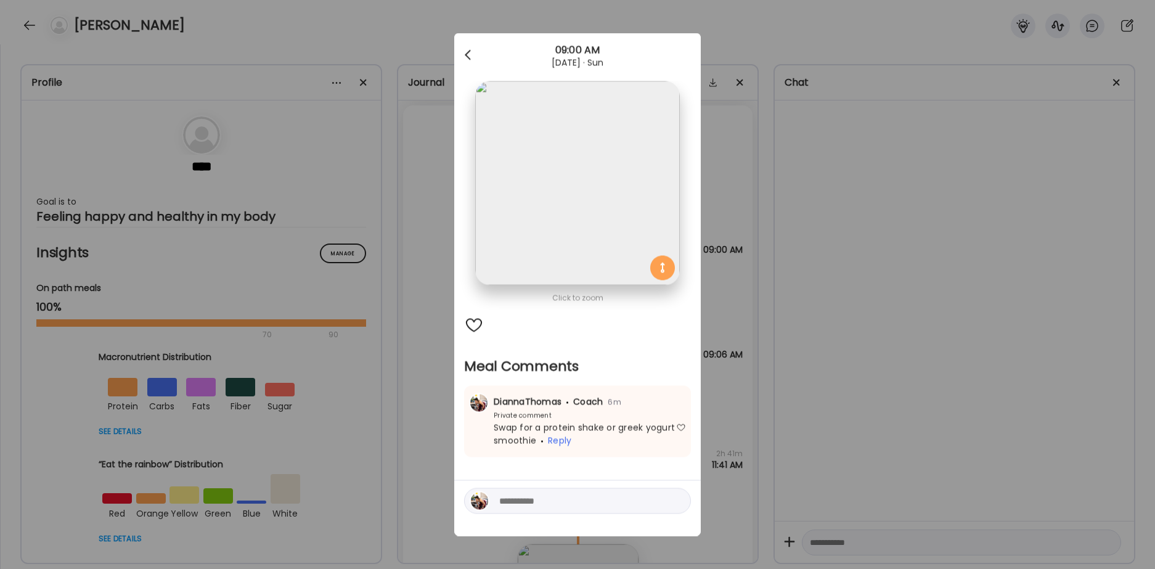
click at [470, 57] on div at bounding box center [469, 55] width 25 height 25
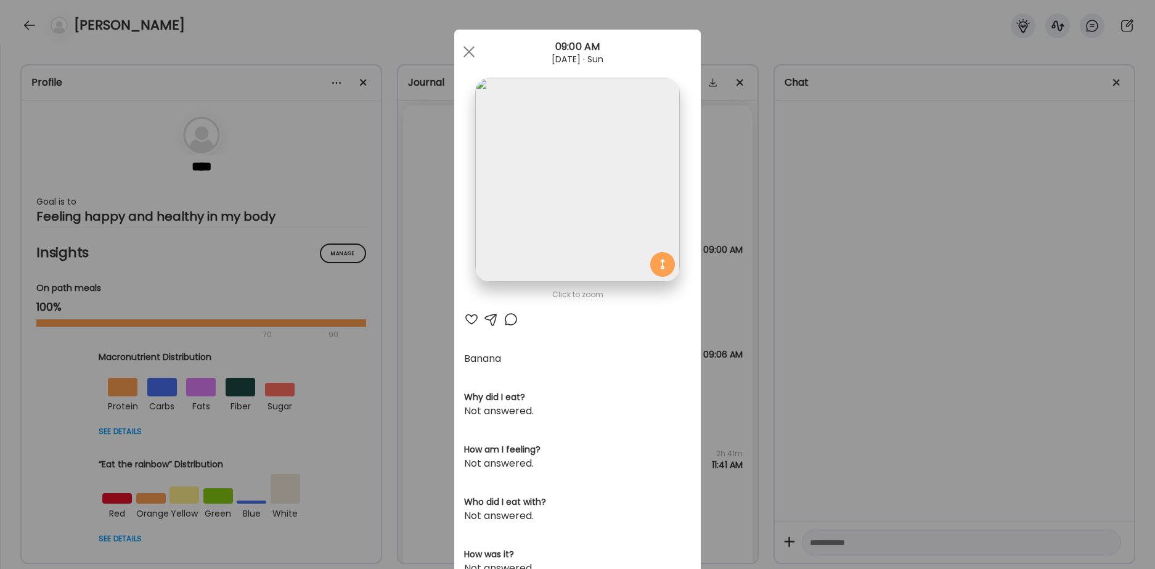
click at [470, 57] on div at bounding box center [469, 51] width 25 height 25
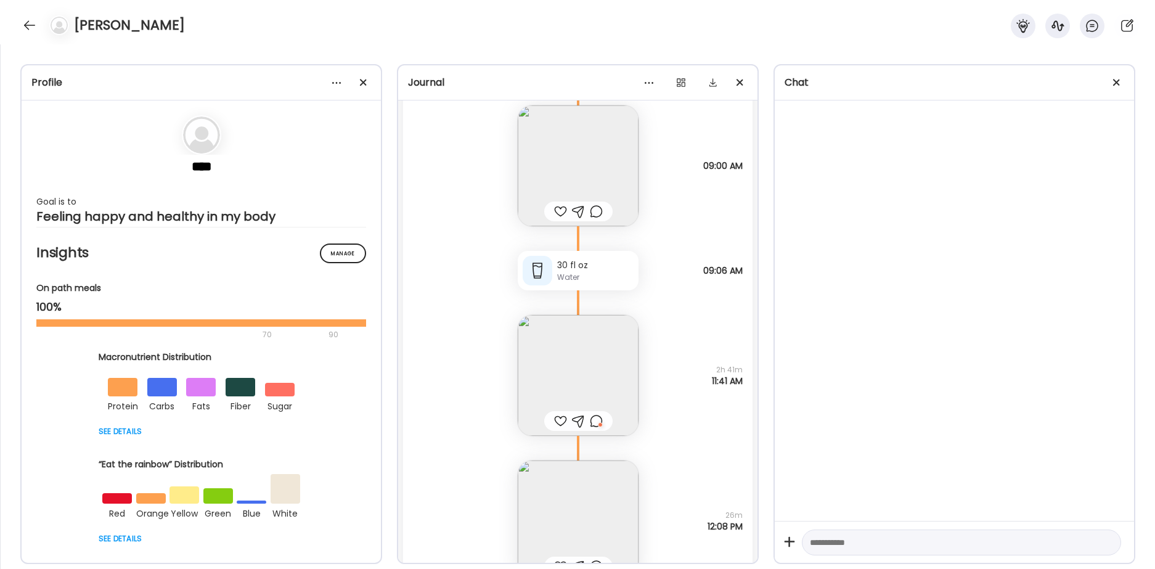
scroll to position [25473, 0]
click at [594, 365] on img at bounding box center [578, 374] width 121 height 121
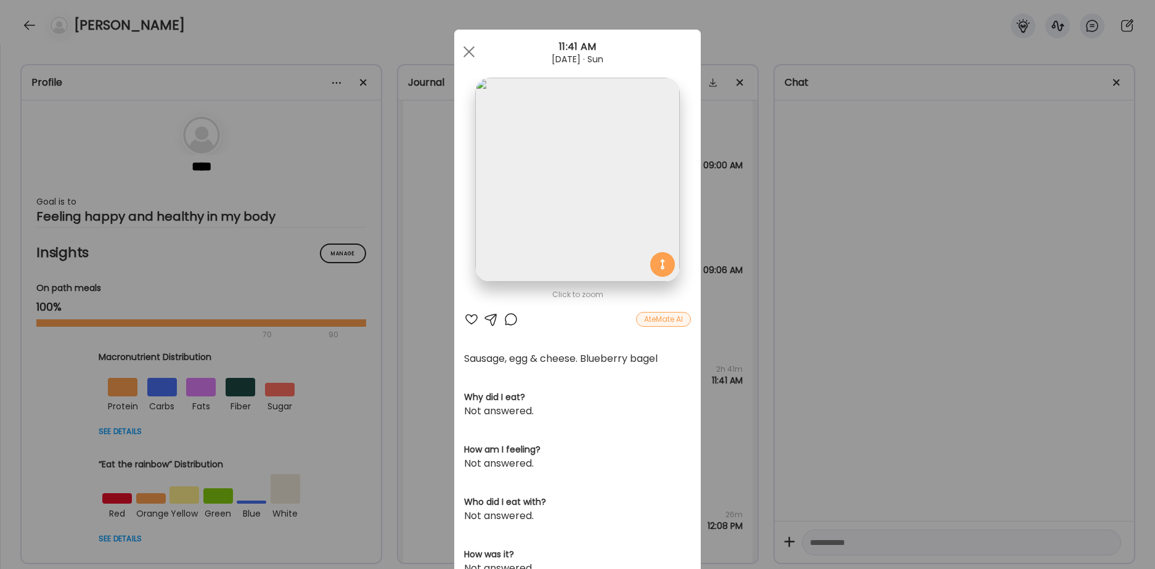
click at [512, 320] on div at bounding box center [511, 319] width 15 height 15
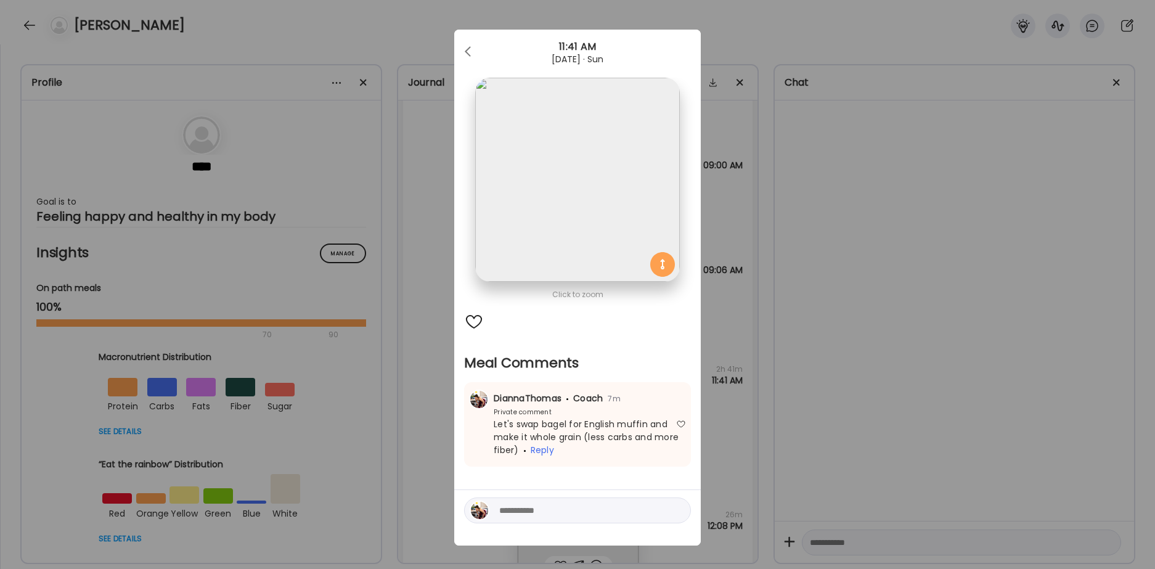
click at [561, 515] on textarea at bounding box center [582, 510] width 166 height 15
type textarea "**********"
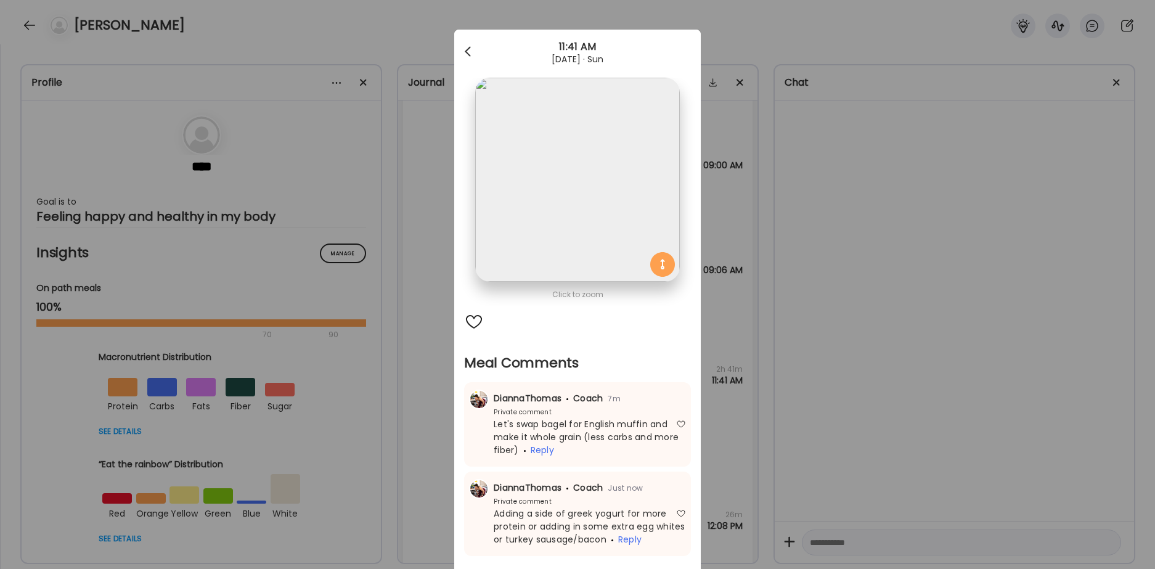
click at [471, 49] on div at bounding box center [469, 51] width 25 height 25
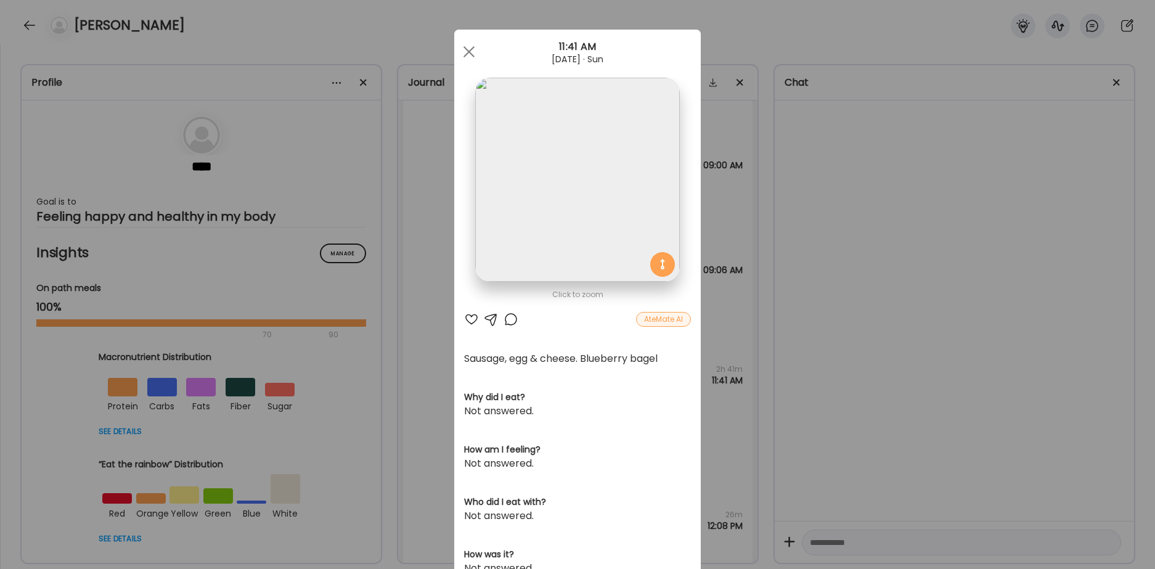
click at [471, 49] on span at bounding box center [468, 51] width 11 height 11
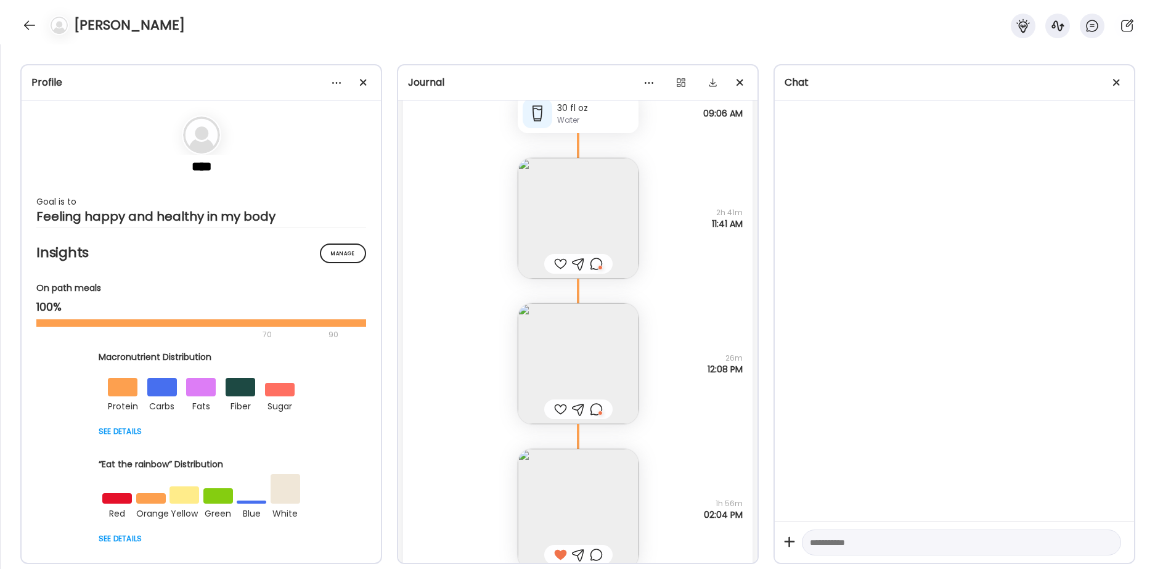
scroll to position [25632, 0]
click at [600, 347] on img at bounding box center [578, 361] width 121 height 121
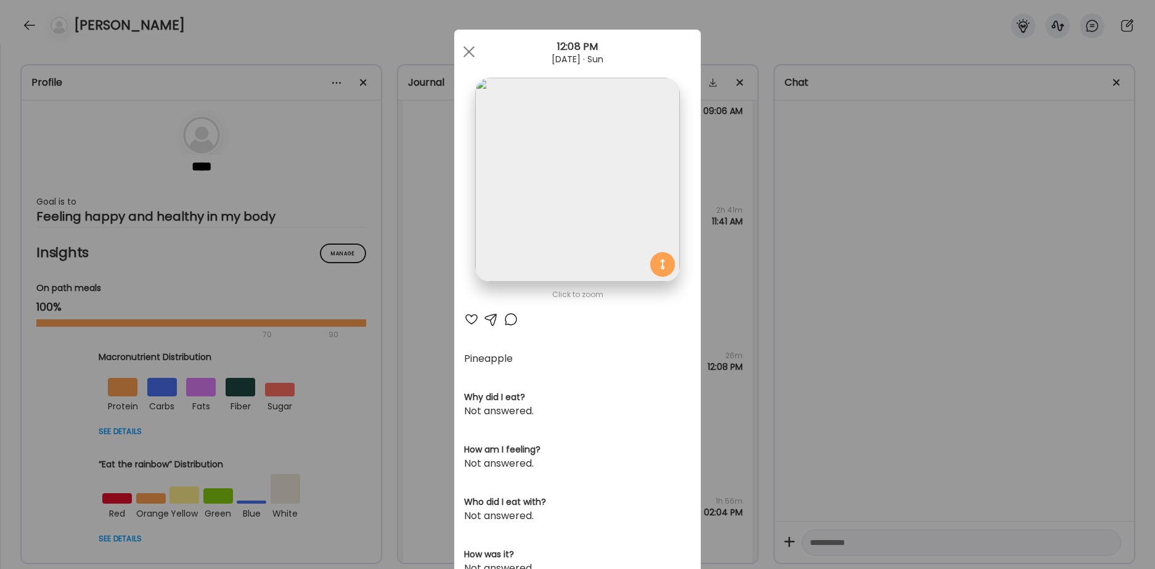
click at [513, 320] on div at bounding box center [511, 319] width 15 height 15
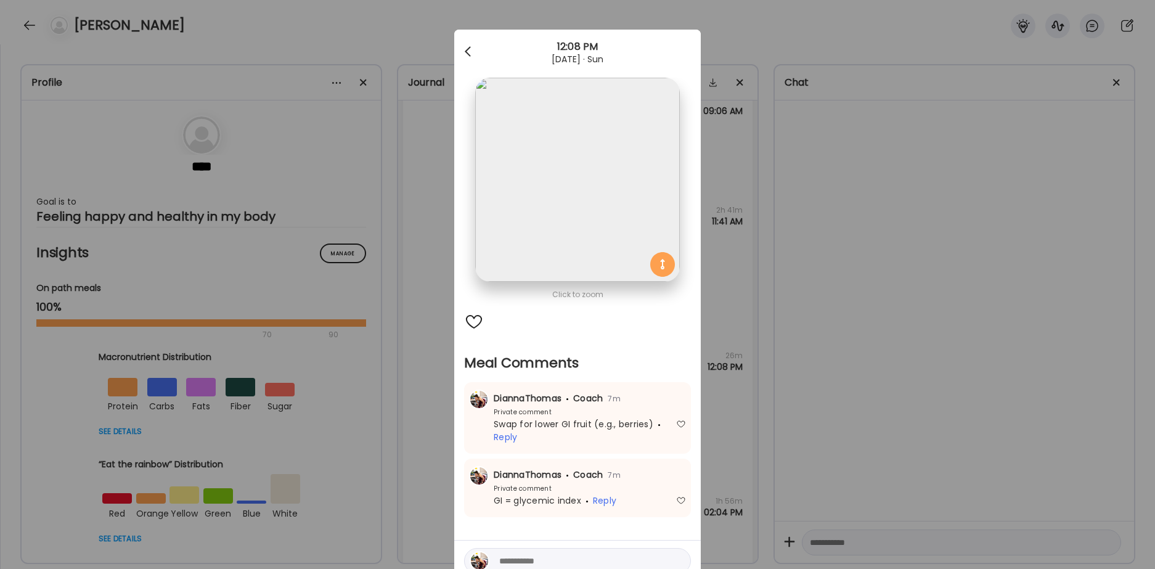
click at [465, 48] on div at bounding box center [469, 51] width 25 height 25
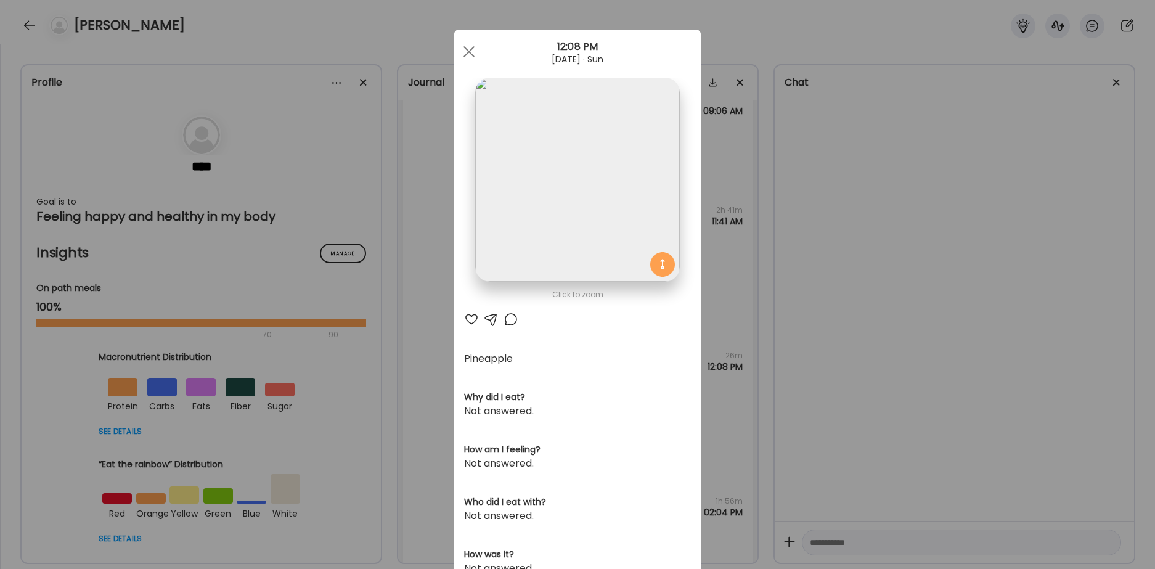
click at [465, 48] on span at bounding box center [468, 51] width 11 height 11
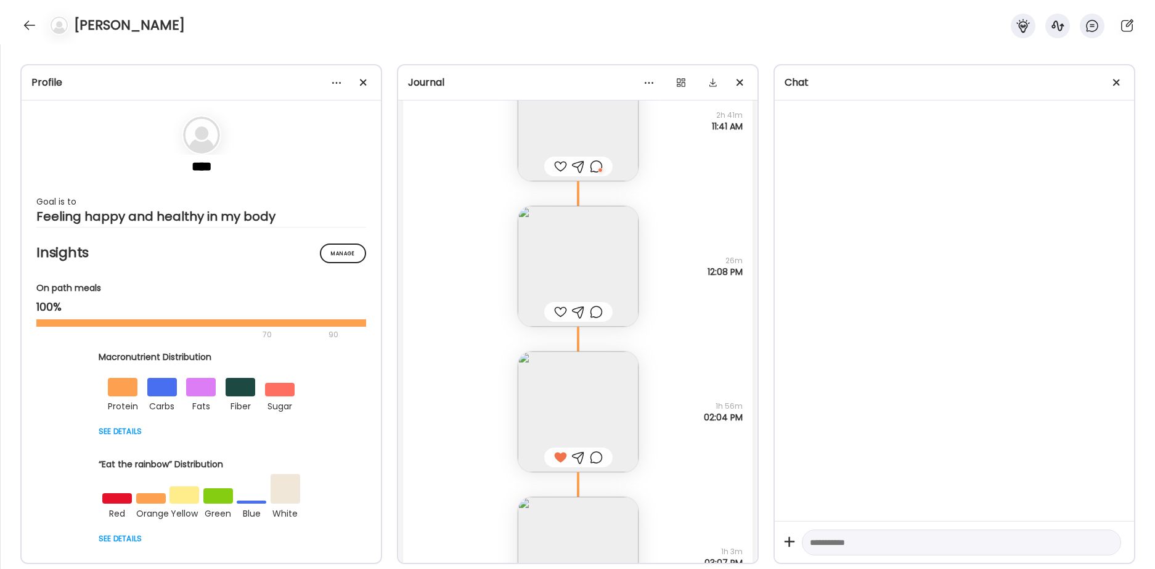
scroll to position [25733, 0]
click at [589, 396] on img at bounding box center [578, 405] width 121 height 121
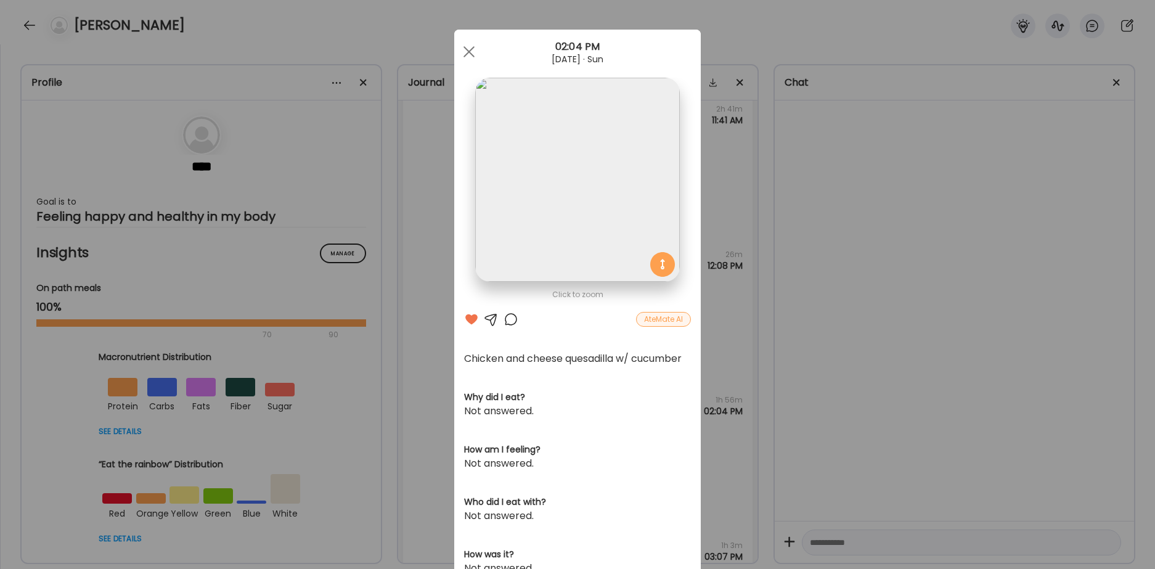
click at [510, 319] on div at bounding box center [511, 319] width 15 height 15
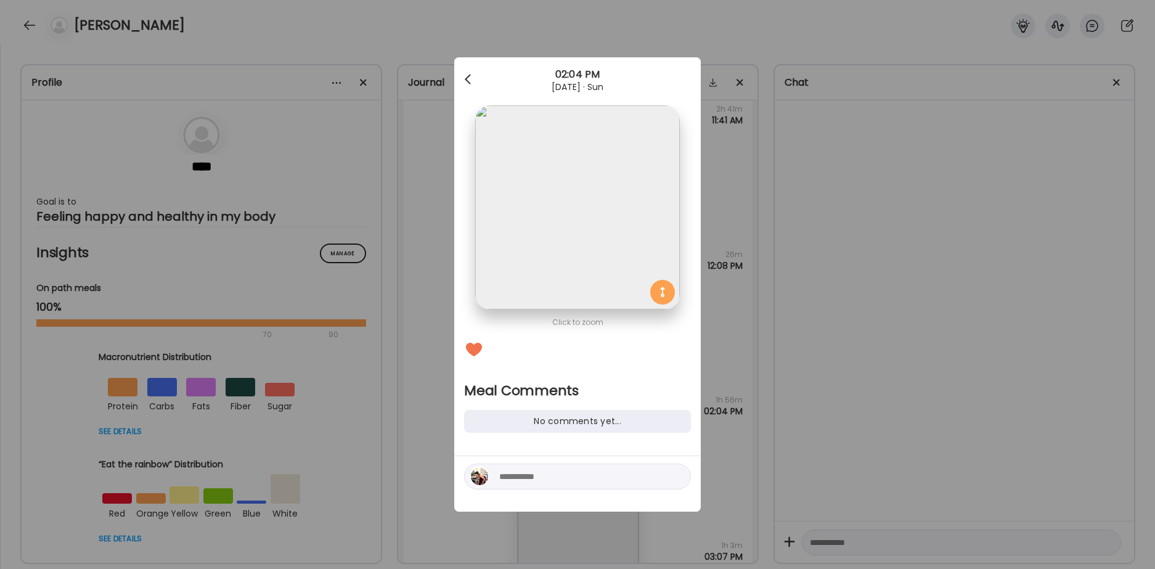
click at [468, 84] on div at bounding box center [469, 79] width 25 height 25
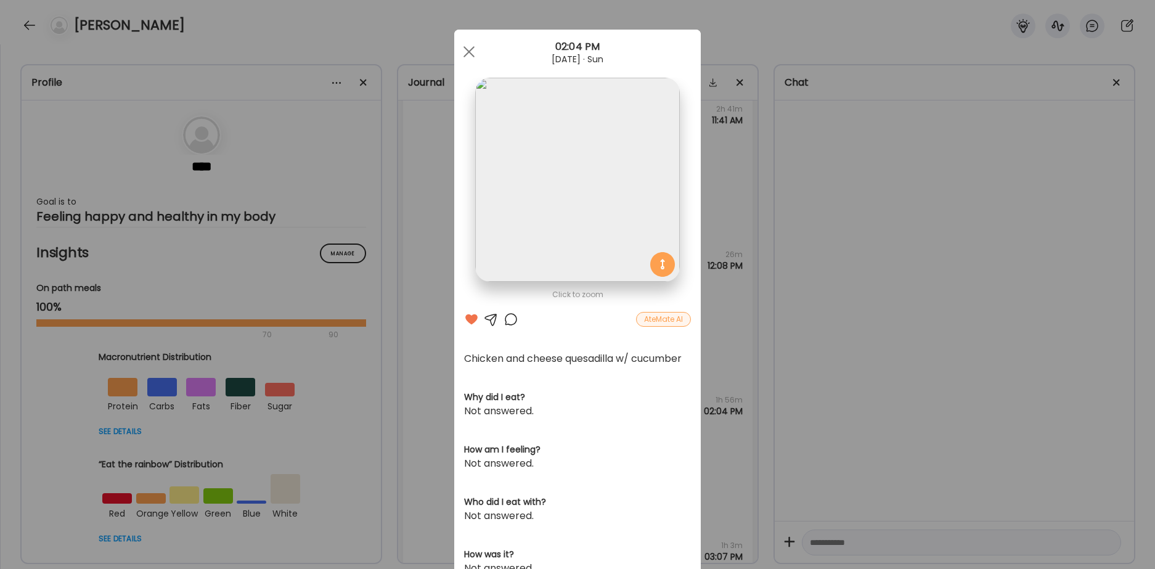
click at [468, 84] on section at bounding box center [577, 194] width 247 height 232
click at [512, 319] on div at bounding box center [511, 319] width 15 height 15
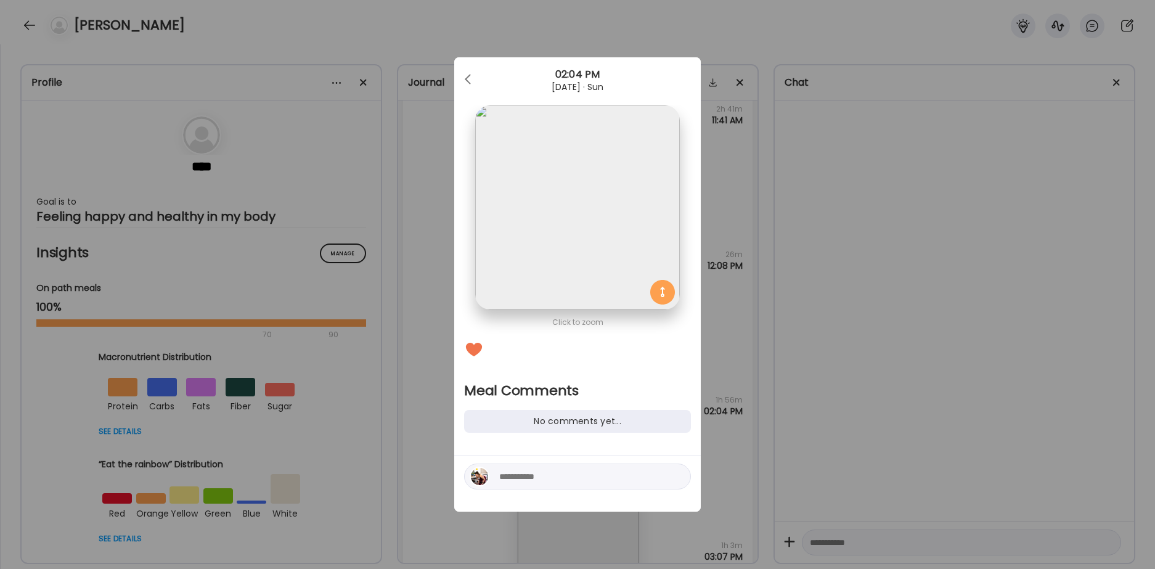
click at [531, 476] on textarea at bounding box center [582, 476] width 166 height 15
type textarea "**********"
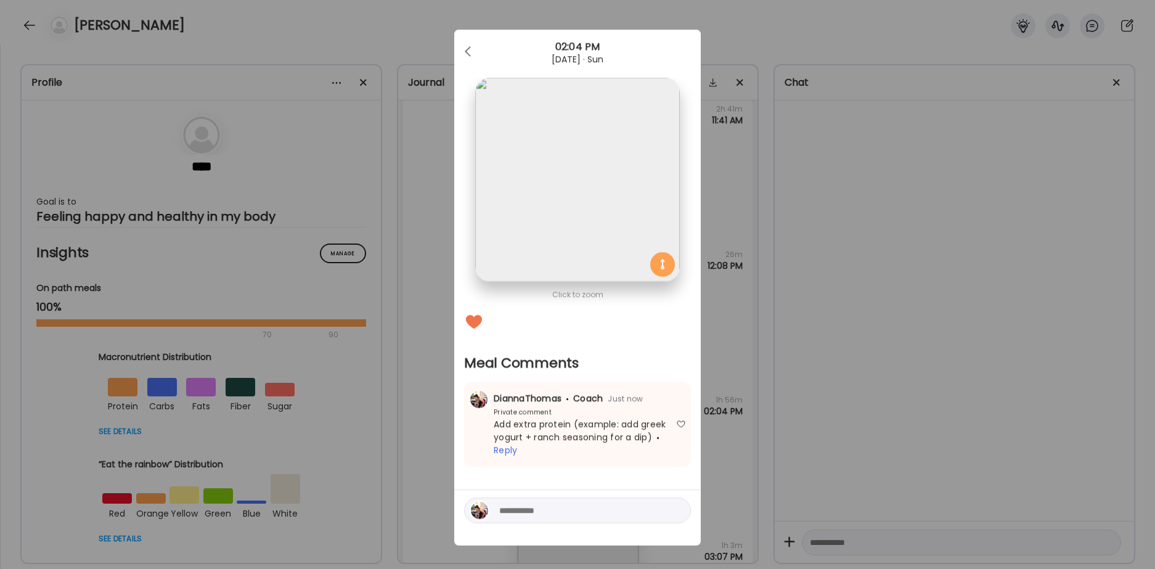
click at [474, 38] on div "Ate Coach Dashboard 02:04 PM [DATE] · Sun" at bounding box center [577, 52] width 247 height 44
click at [474, 47] on div at bounding box center [469, 51] width 25 height 25
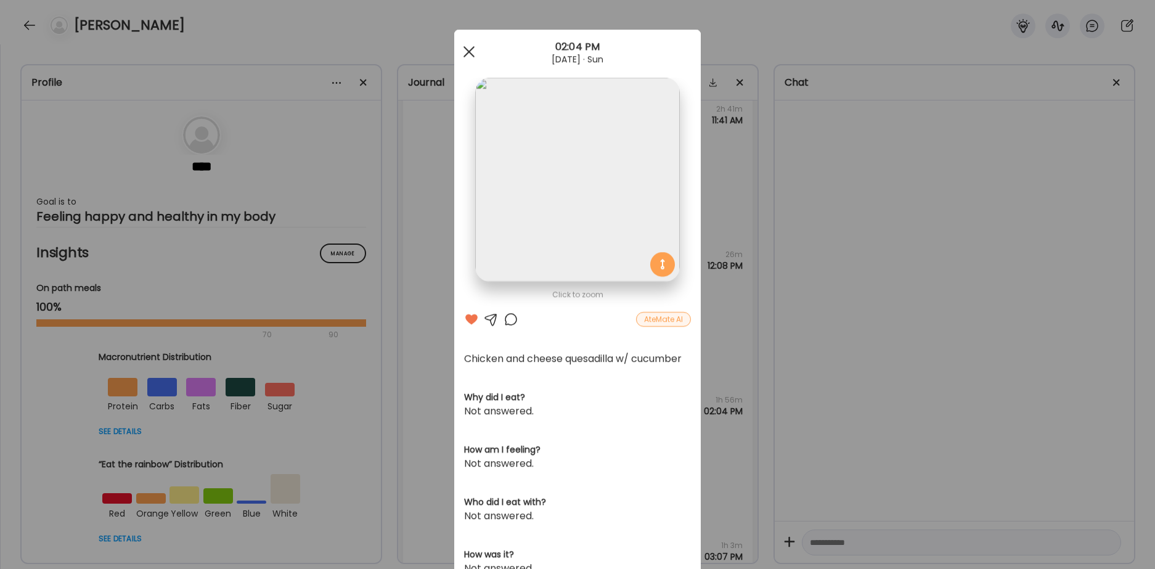
click at [468, 52] on span at bounding box center [468, 51] width 11 height 11
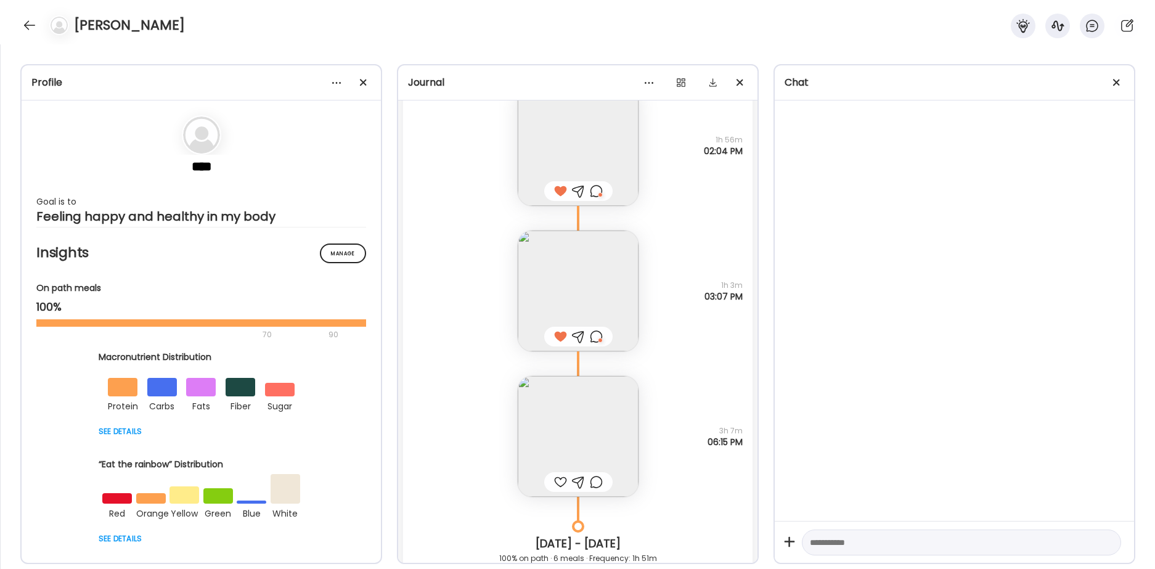
scroll to position [26046, 0]
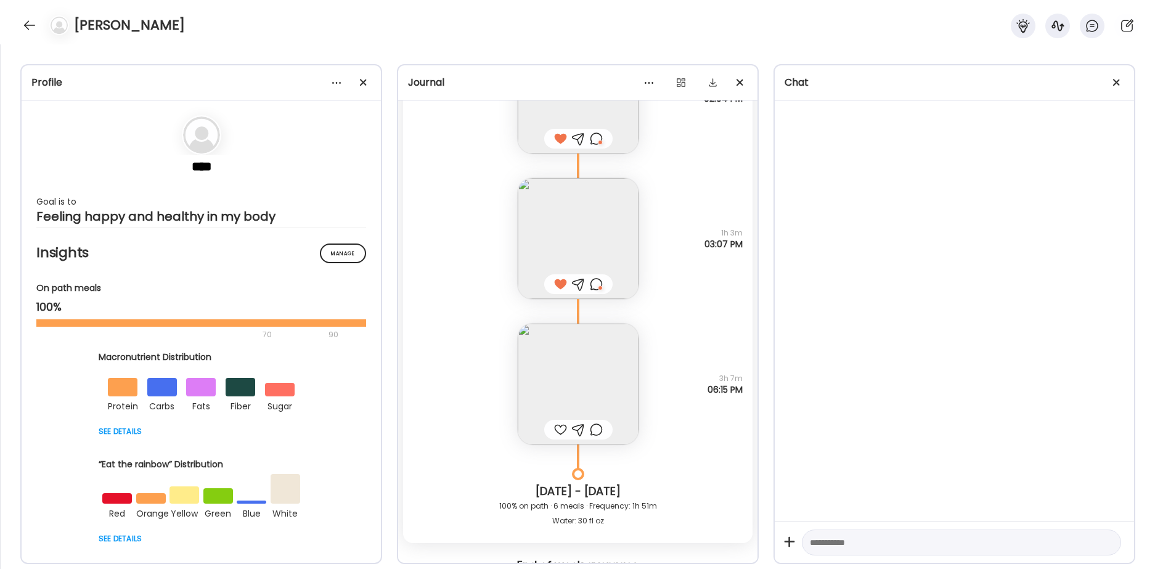
click at [579, 356] on img at bounding box center [578, 384] width 121 height 121
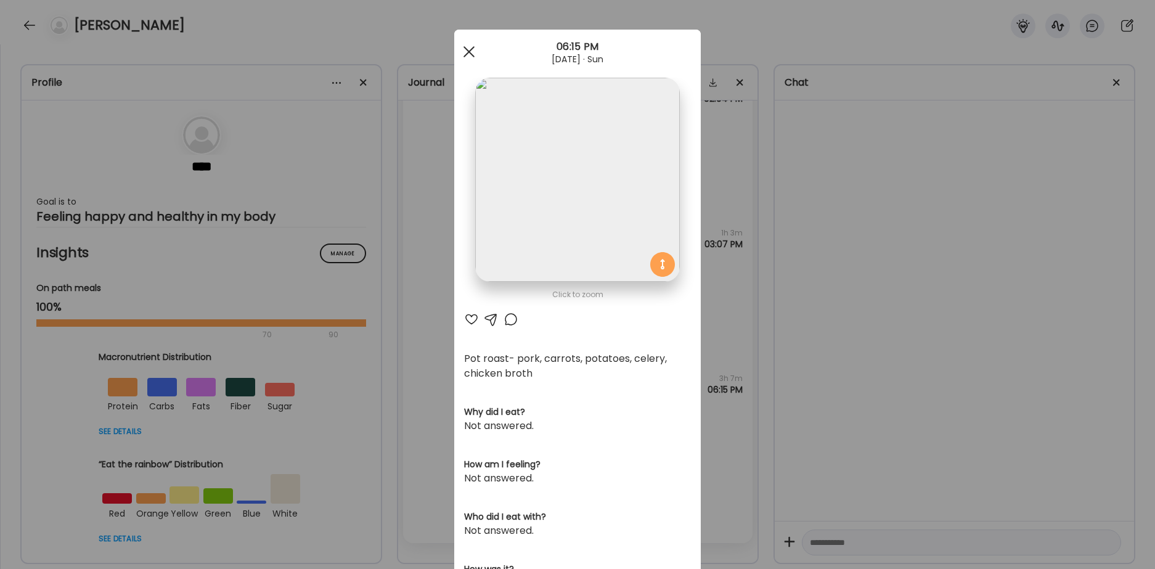
click at [466, 46] on div at bounding box center [469, 51] width 25 height 25
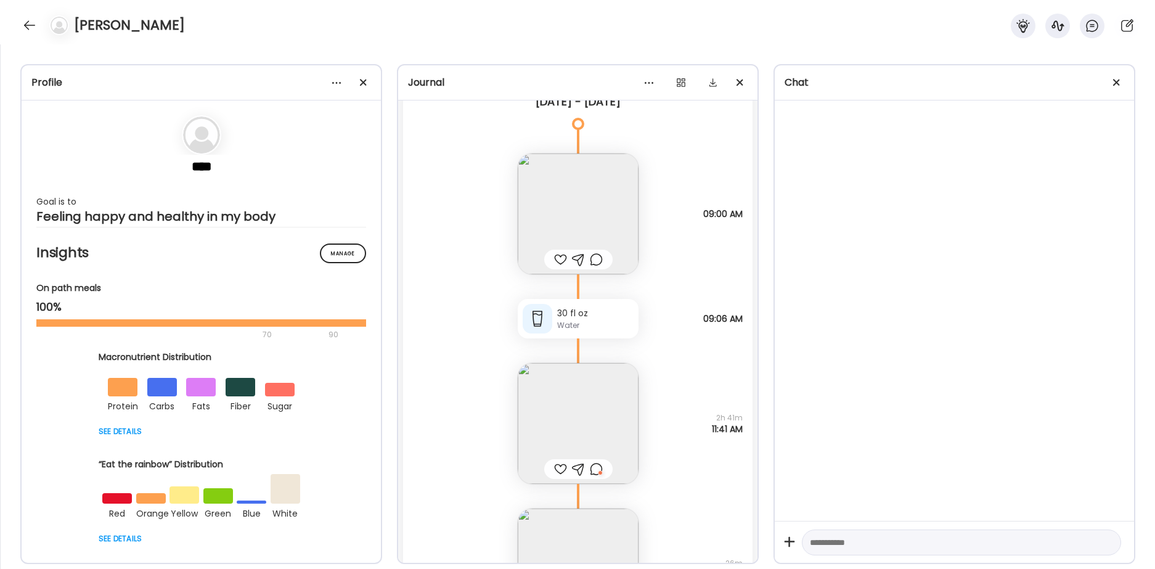
scroll to position [25425, 0]
